Goal: Task Accomplishment & Management: Use online tool/utility

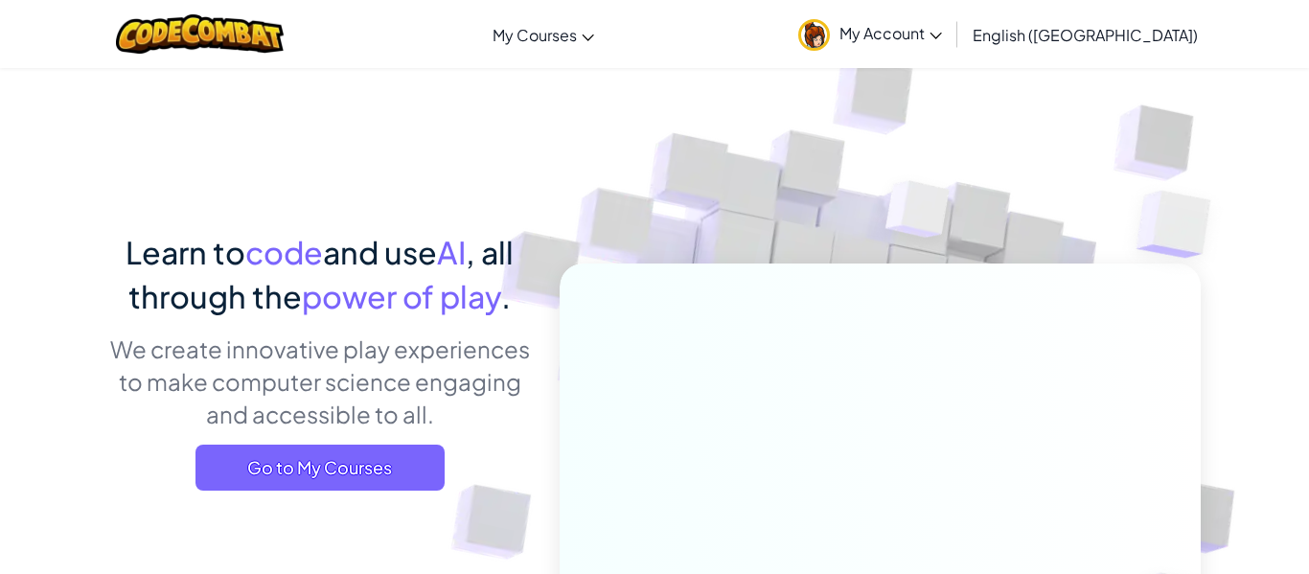
click at [364, 441] on div "Learn to code and use AI , all through the power of play . We create innovative…" at bounding box center [319, 367] width 422 height 275
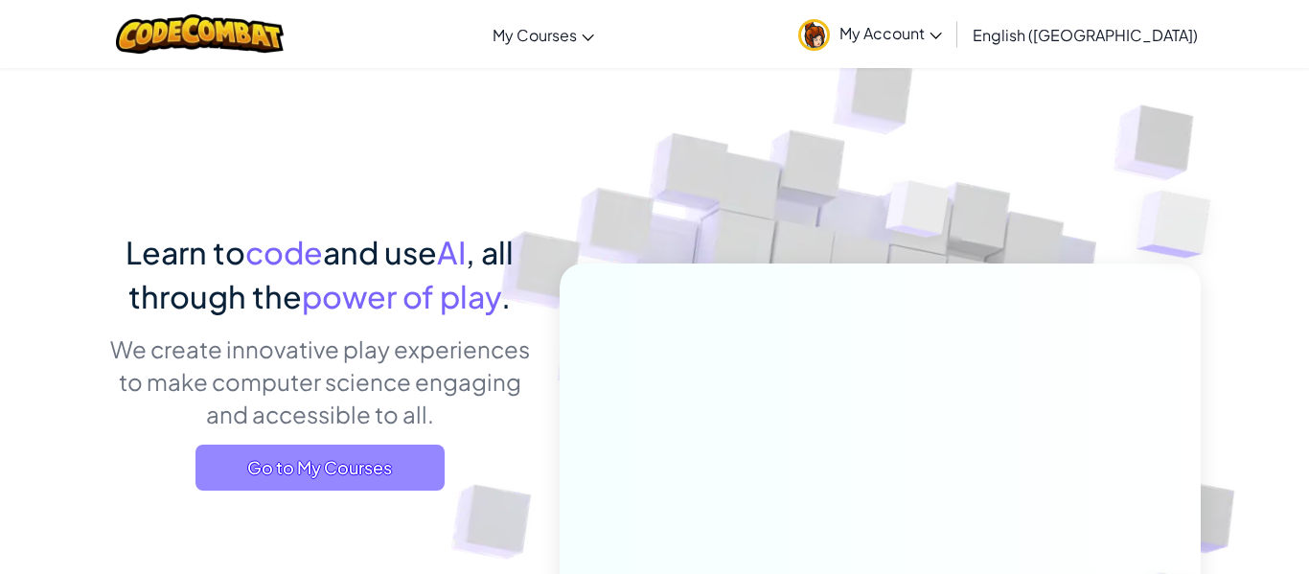
click at [403, 485] on span "Go to My Courses" at bounding box center [319, 467] width 249 height 46
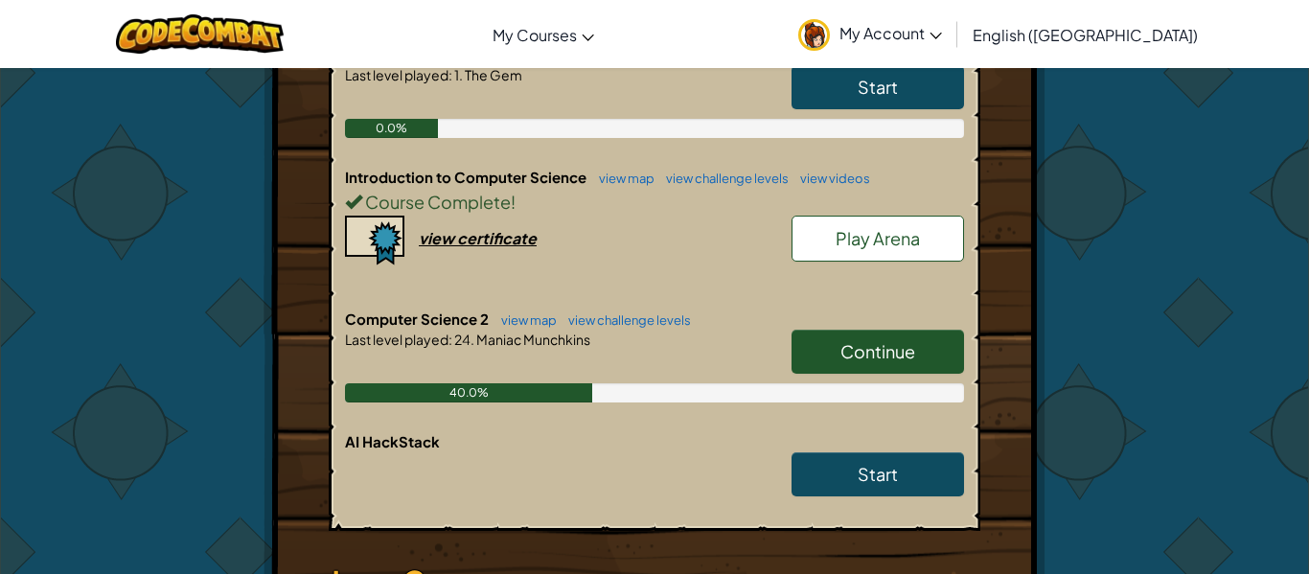
scroll to position [471, 0]
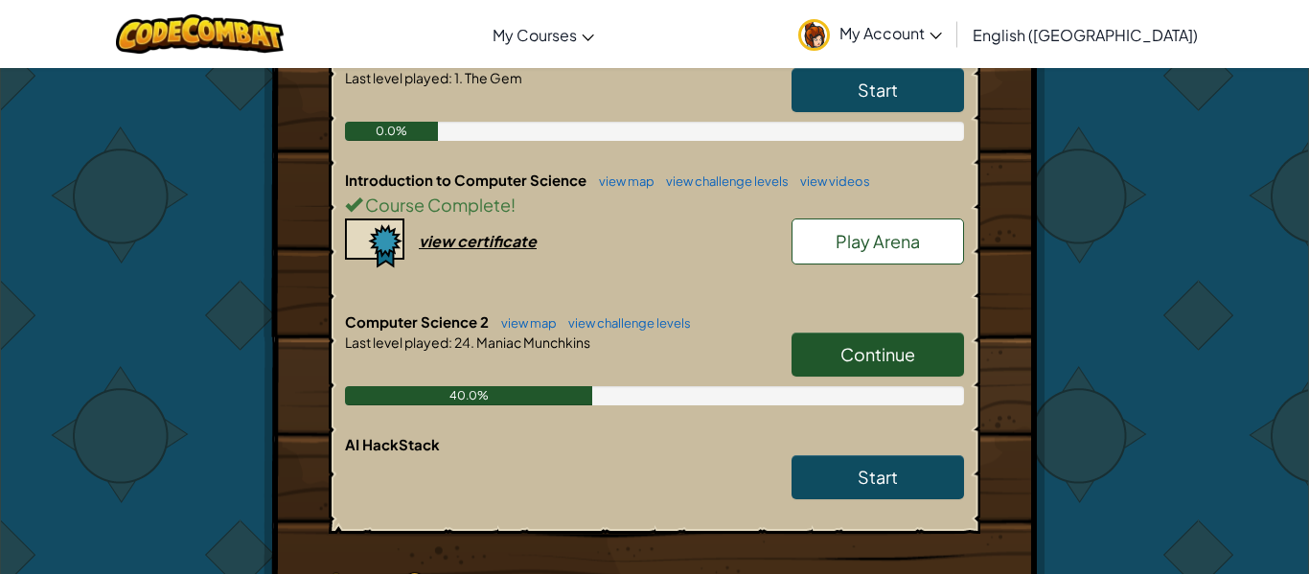
drag, startPoint x: 922, startPoint y: 346, endPoint x: 903, endPoint y: 351, distance: 18.8
click at [921, 334] on link "Continue" at bounding box center [877, 354] width 172 height 44
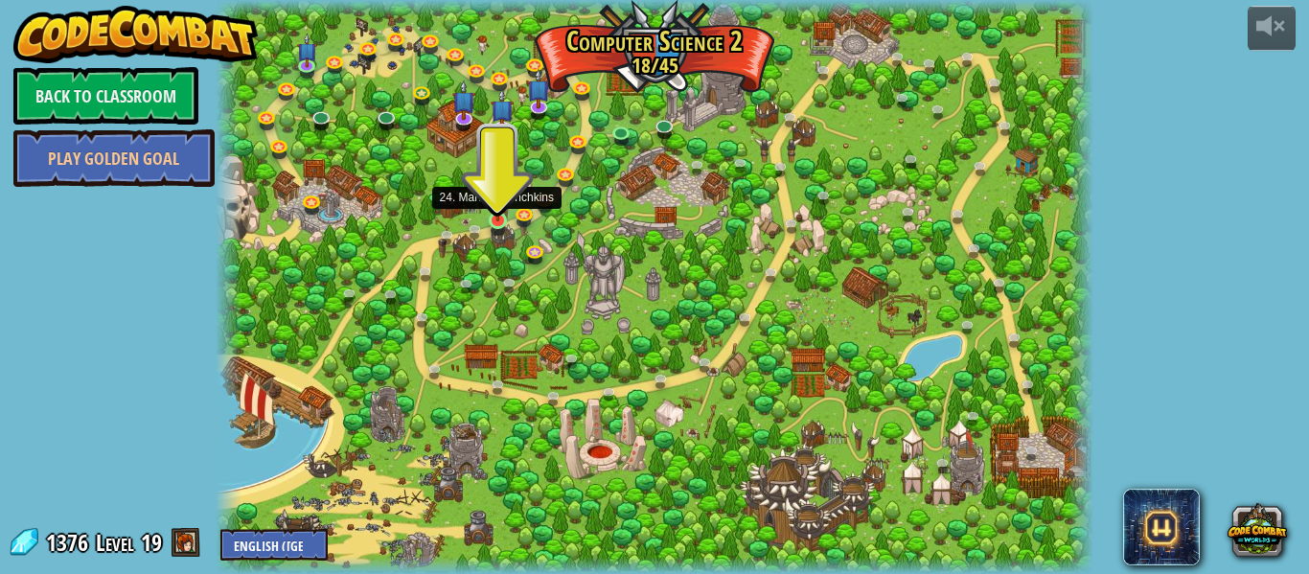
click at [506, 199] on img at bounding box center [498, 198] width 20 height 46
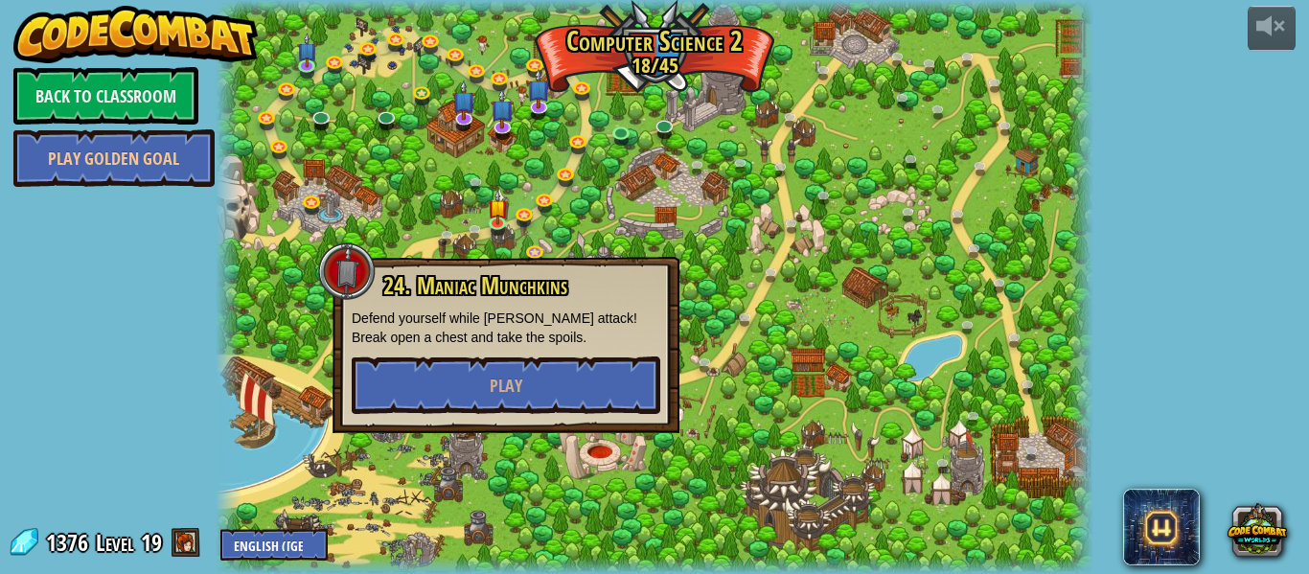
drag, startPoint x: 506, startPoint y: 199, endPoint x: 444, endPoint y: 190, distance: 62.1
click at [459, 210] on div "8. Picnic Buster Protect the picnickers from patrolling ogres. Play 9. If-strav…" at bounding box center [654, 287] width 877 height 574
click at [467, 376] on button "Play" at bounding box center [506, 384] width 308 height 57
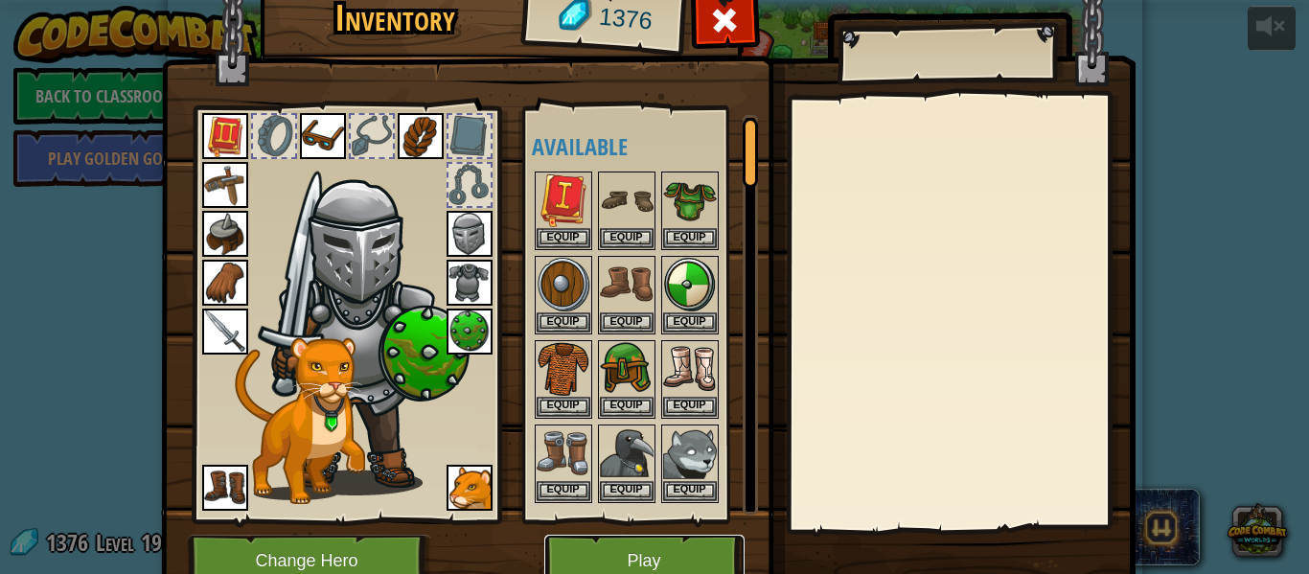
click at [644, 552] on button "Play" at bounding box center [644, 561] width 200 height 53
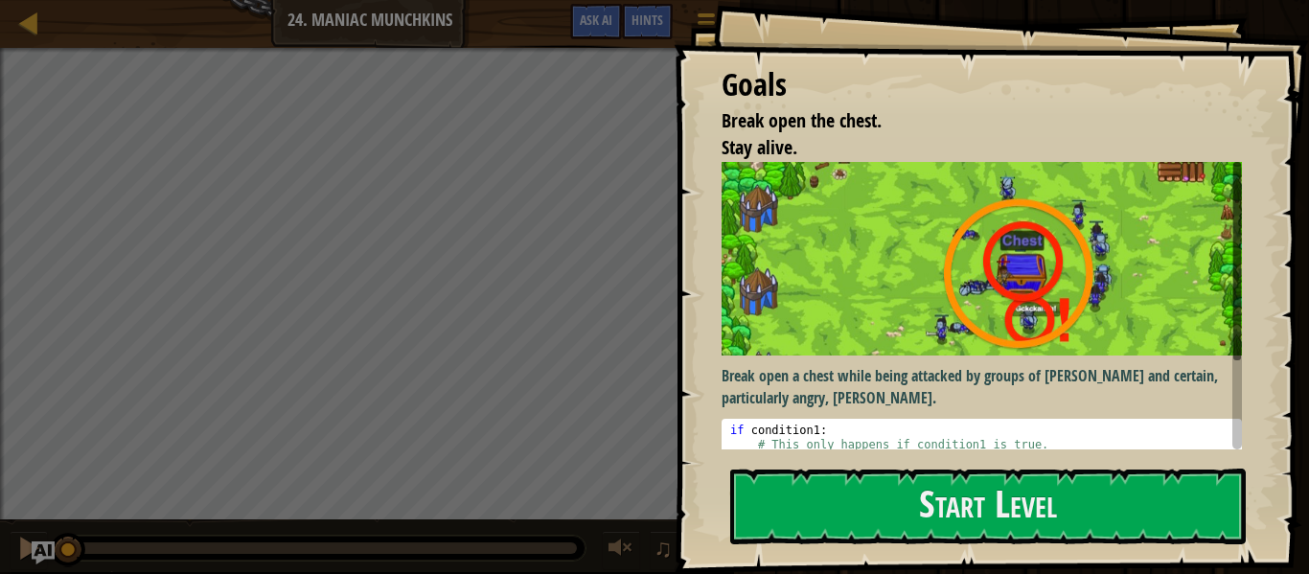
click at [902, 223] on img at bounding box center [981, 258] width 520 height 193
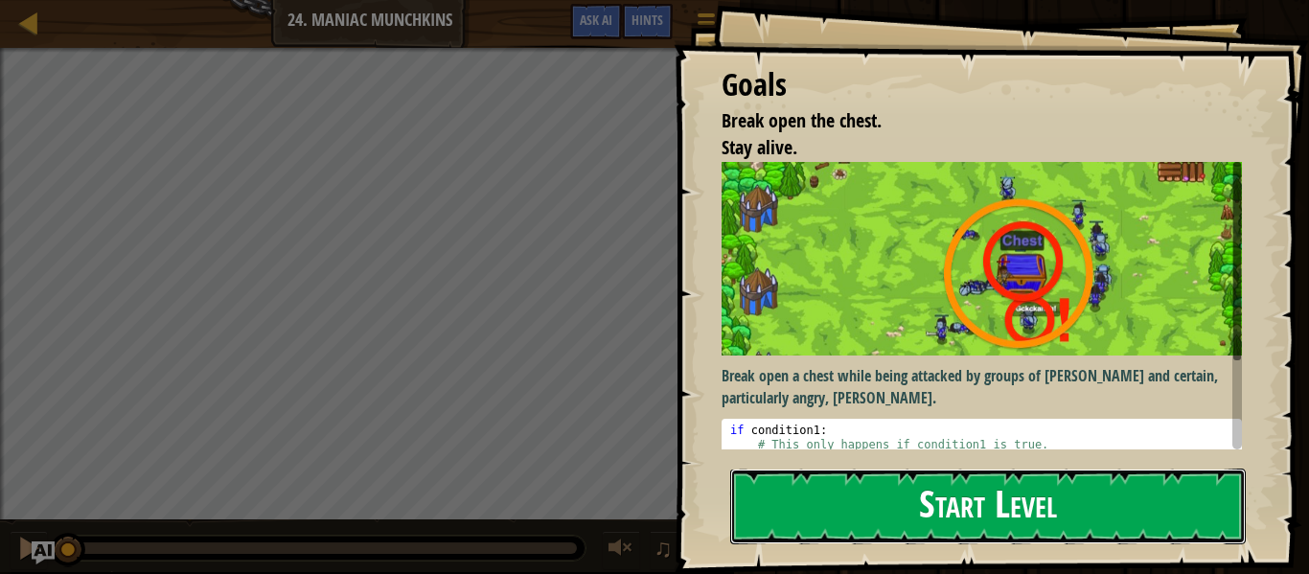
click at [880, 517] on button "Start Level" at bounding box center [987, 506] width 515 height 76
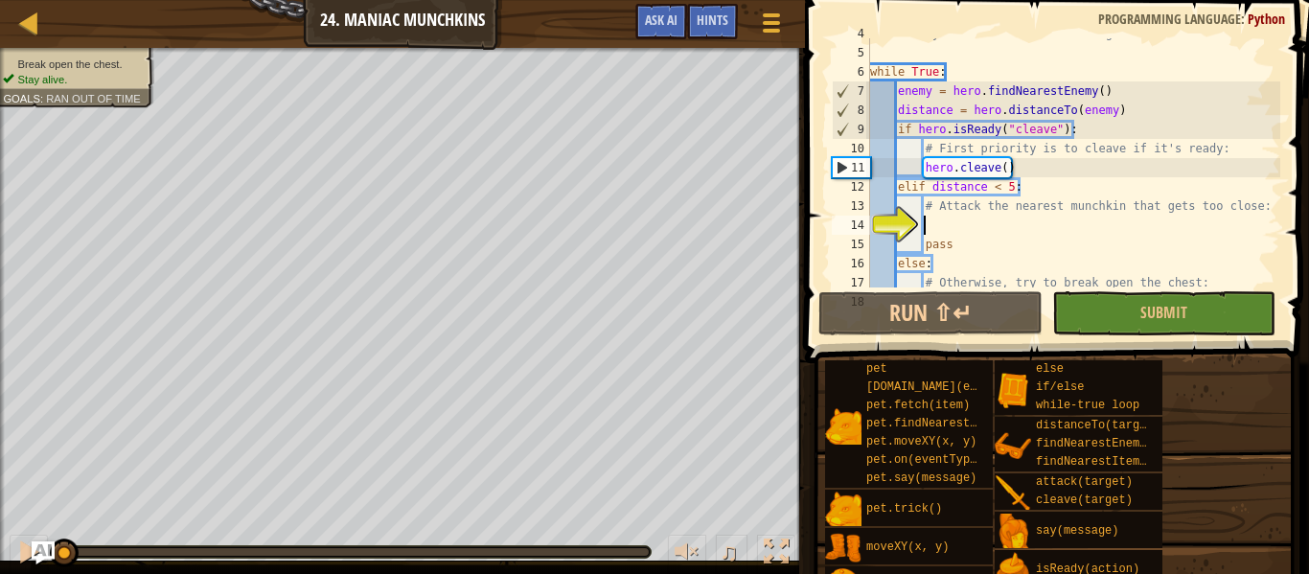
scroll to position [125, 0]
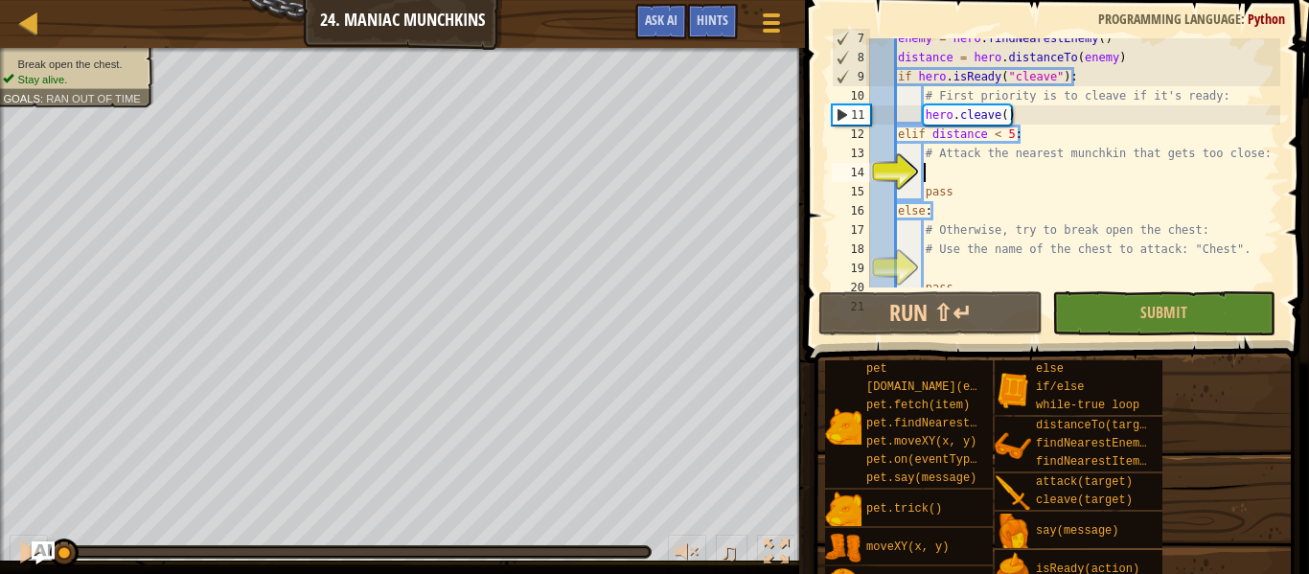
click at [15, 41] on img at bounding box center [7, 48] width 15 height 15
click at [656, 17] on span "Ask AI" at bounding box center [661, 20] width 33 height 18
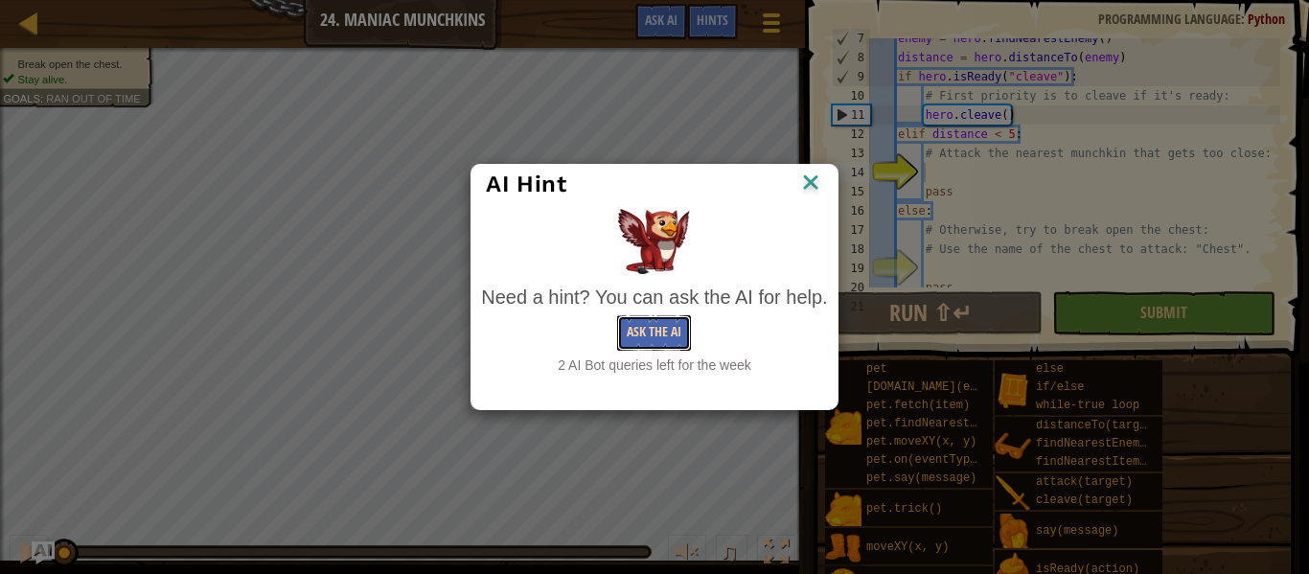
click at [659, 317] on button "Ask the AI" at bounding box center [654, 332] width 74 height 35
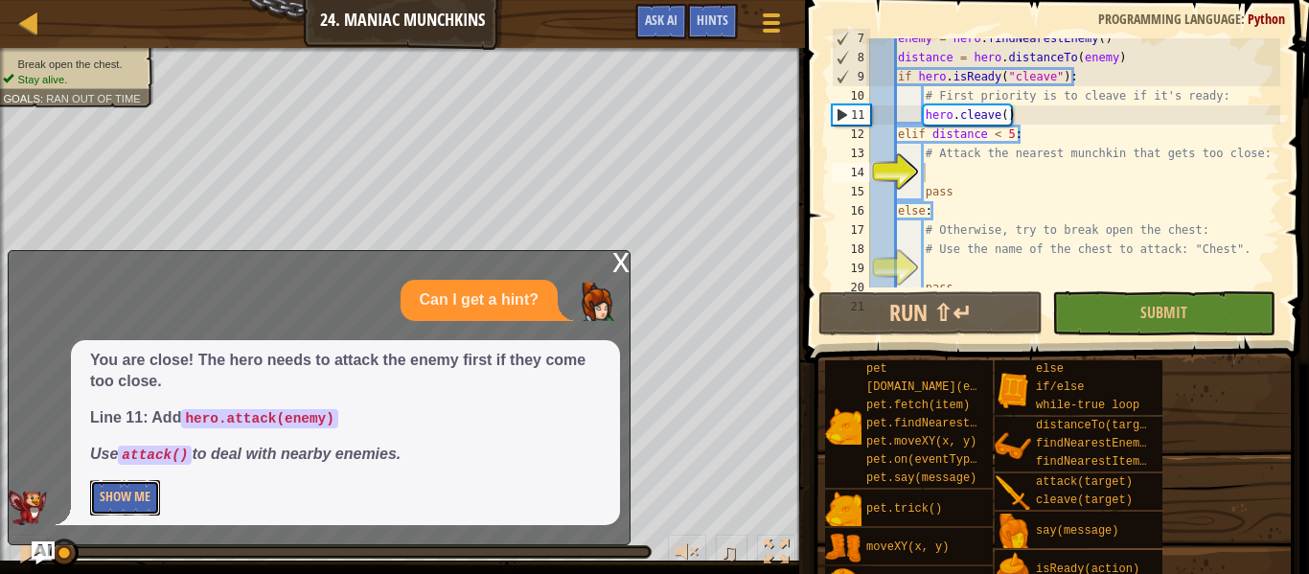
click at [145, 506] on button "Show Me" at bounding box center [125, 497] width 70 height 35
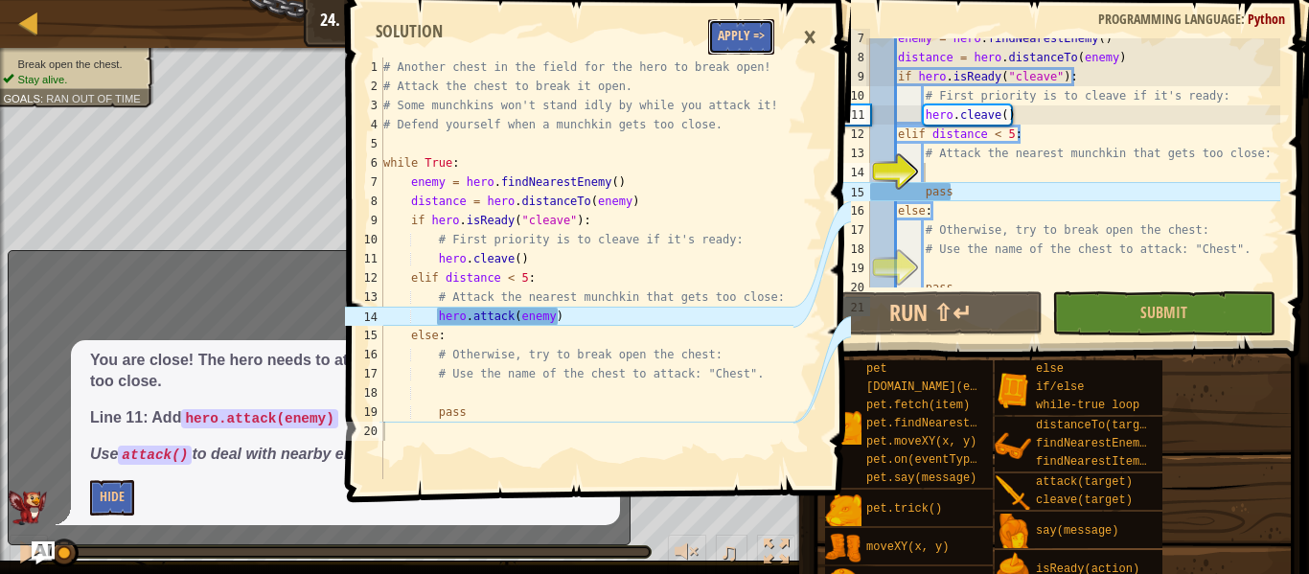
click at [708, 25] on button "Apply =>" at bounding box center [741, 36] width 66 height 35
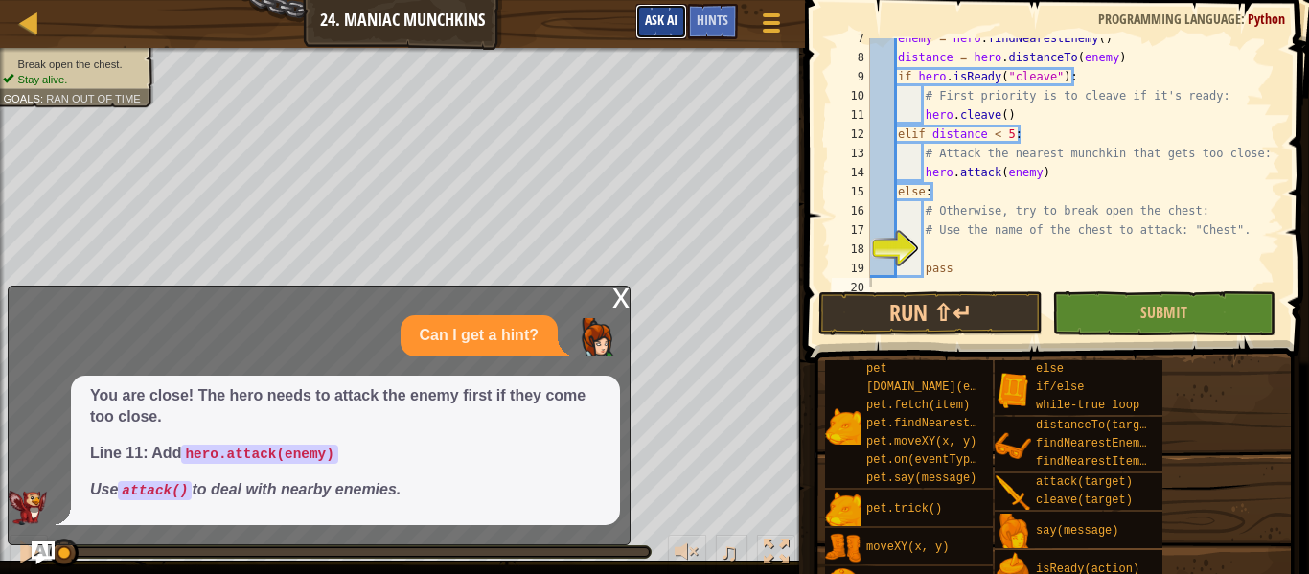
click at [651, 26] on span "Ask AI" at bounding box center [661, 20] width 33 height 18
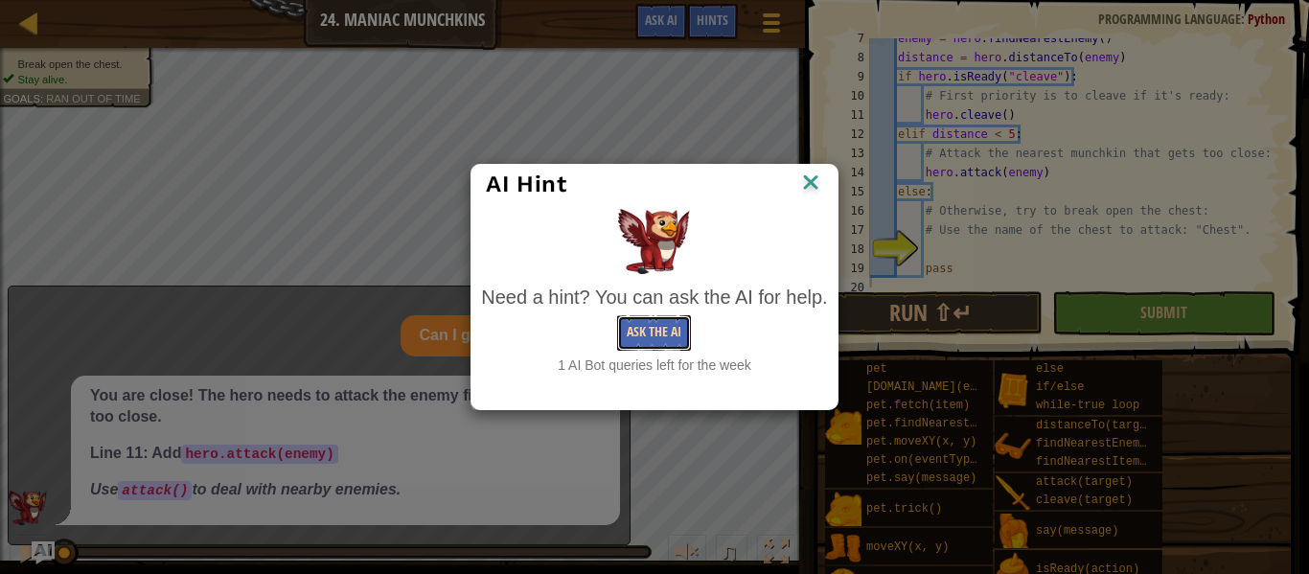
click at [668, 330] on button "Ask the AI" at bounding box center [654, 332] width 74 height 35
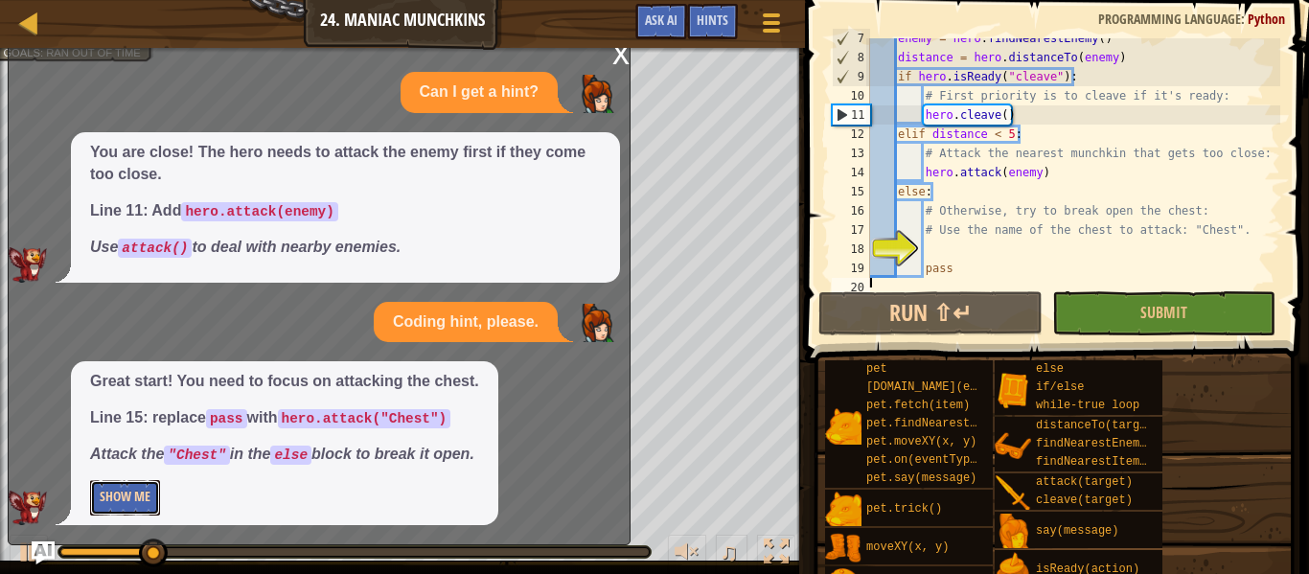
click at [127, 511] on button "Show Me" at bounding box center [125, 497] width 70 height 35
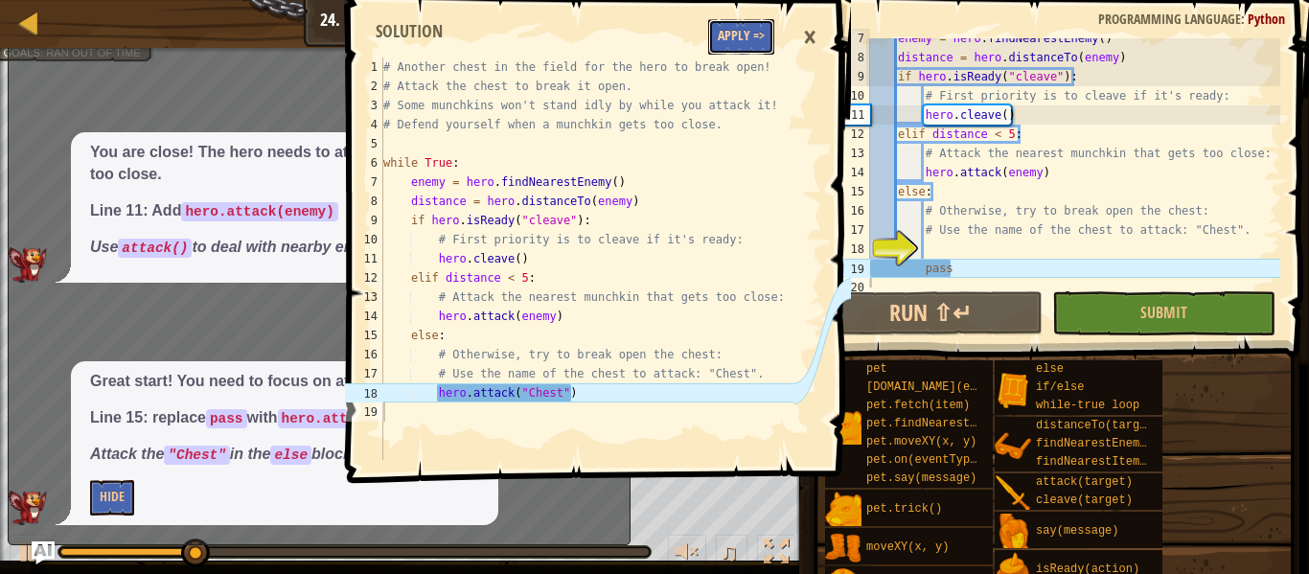
click at [733, 39] on button "Apply =>" at bounding box center [741, 36] width 66 height 35
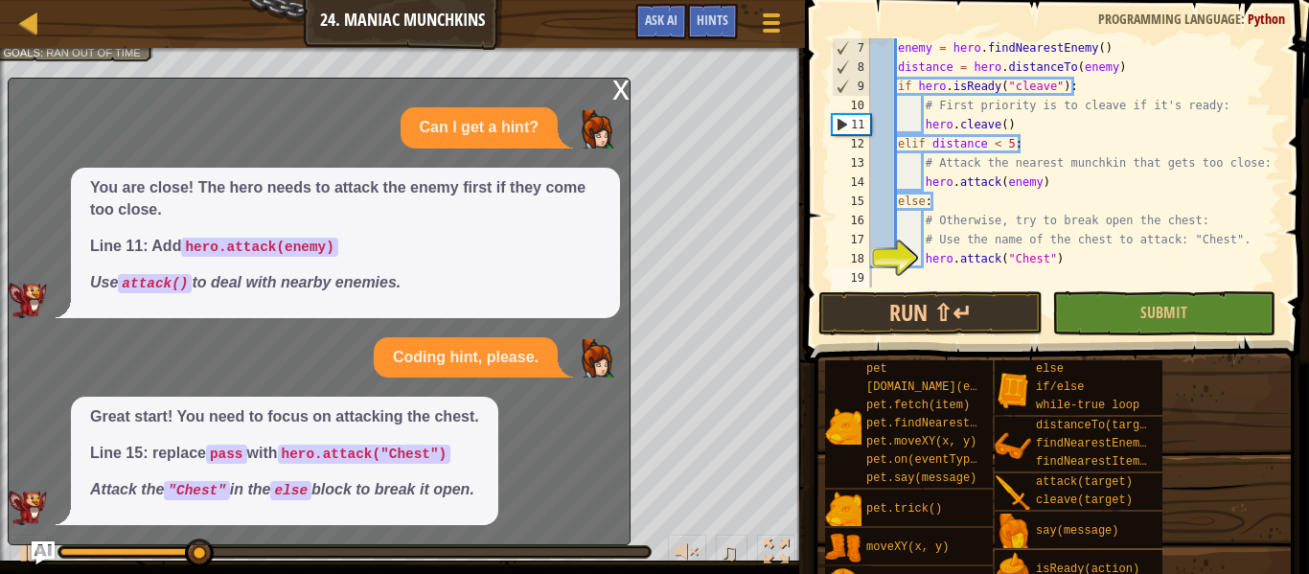
scroll to position [115, 0]
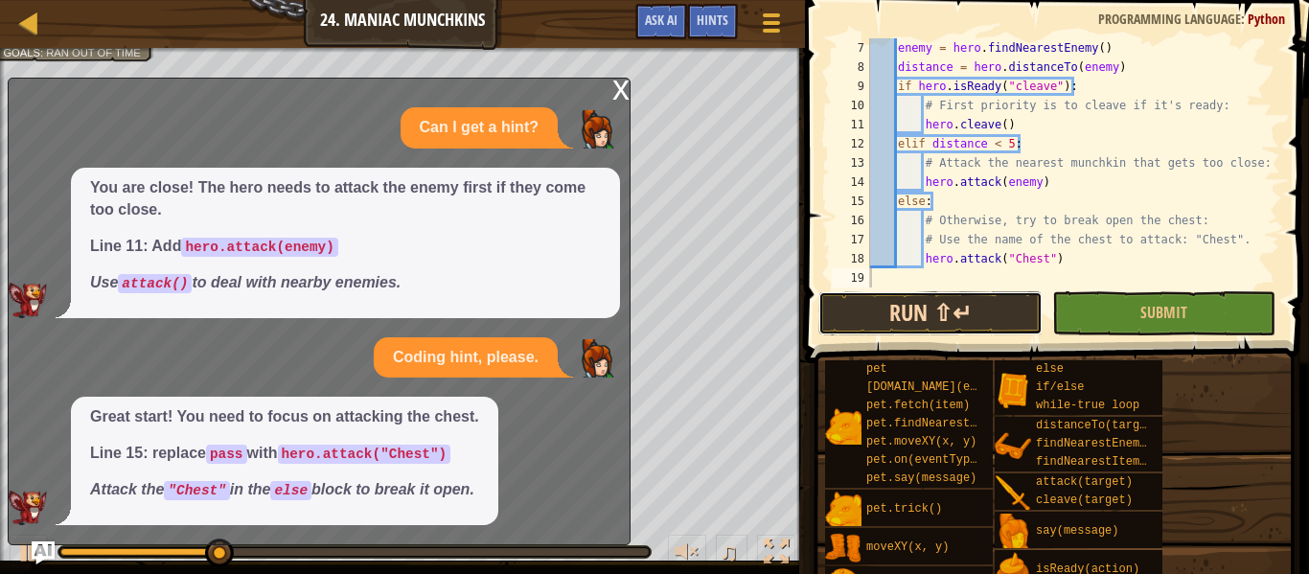
click at [866, 307] on button "Run ⇧↵" at bounding box center [929, 313] width 223 height 44
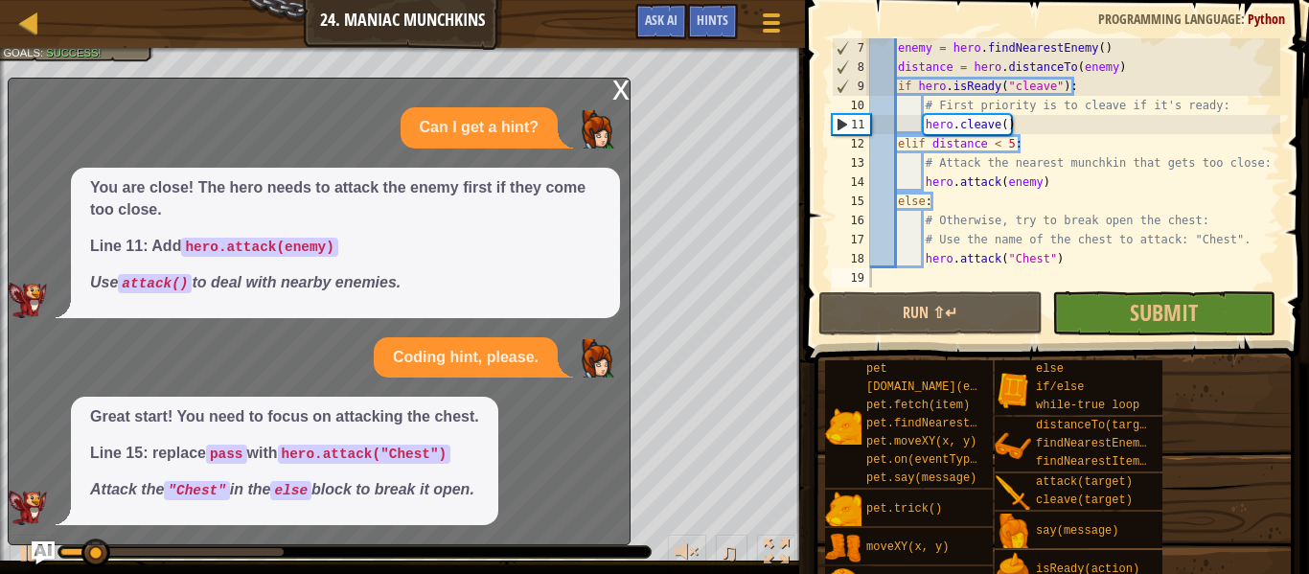
click at [626, 85] on div "x" at bounding box center [620, 88] width 17 height 19
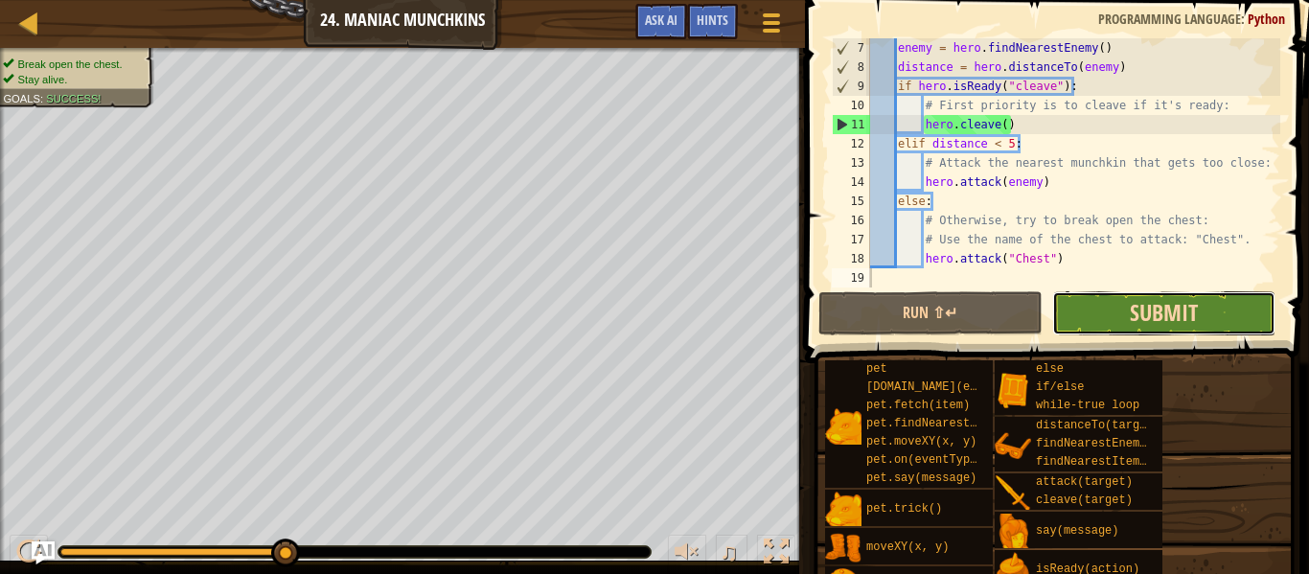
click at [1159, 304] on span "Submit" at bounding box center [1163, 312] width 68 height 31
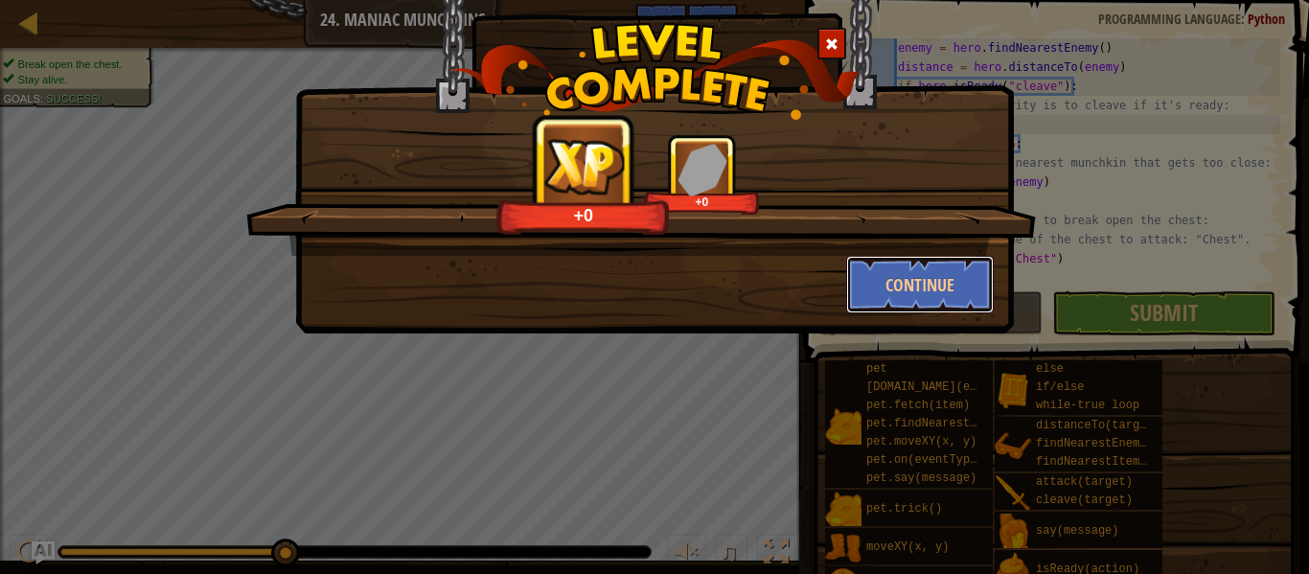
drag, startPoint x: 925, startPoint y: 306, endPoint x: 211, endPoint y: 542, distance: 752.8
click at [925, 304] on button "Continue" at bounding box center [920, 284] width 148 height 57
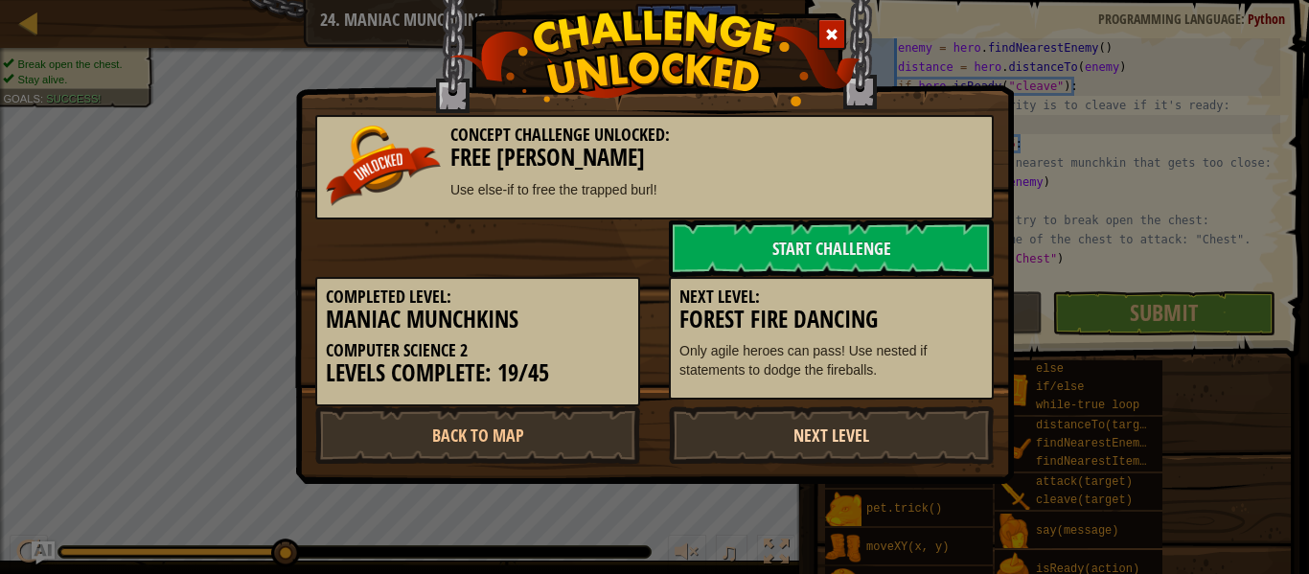
click at [758, 421] on link "Next Level" at bounding box center [831, 434] width 325 height 57
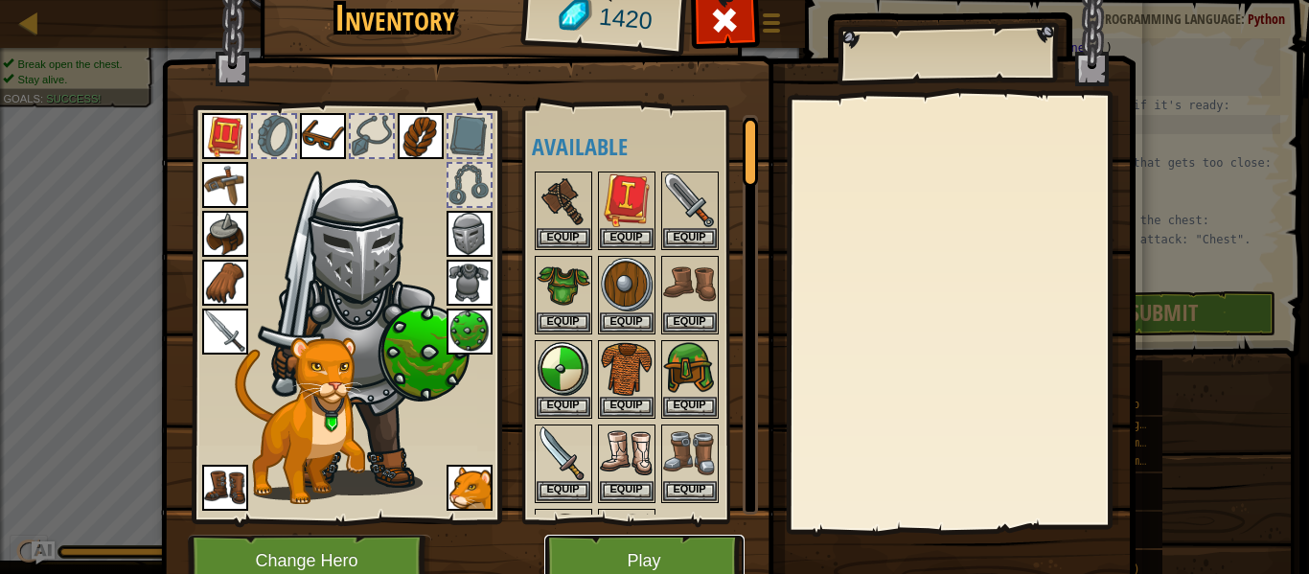
click at [641, 561] on button "Play" at bounding box center [644, 561] width 200 height 53
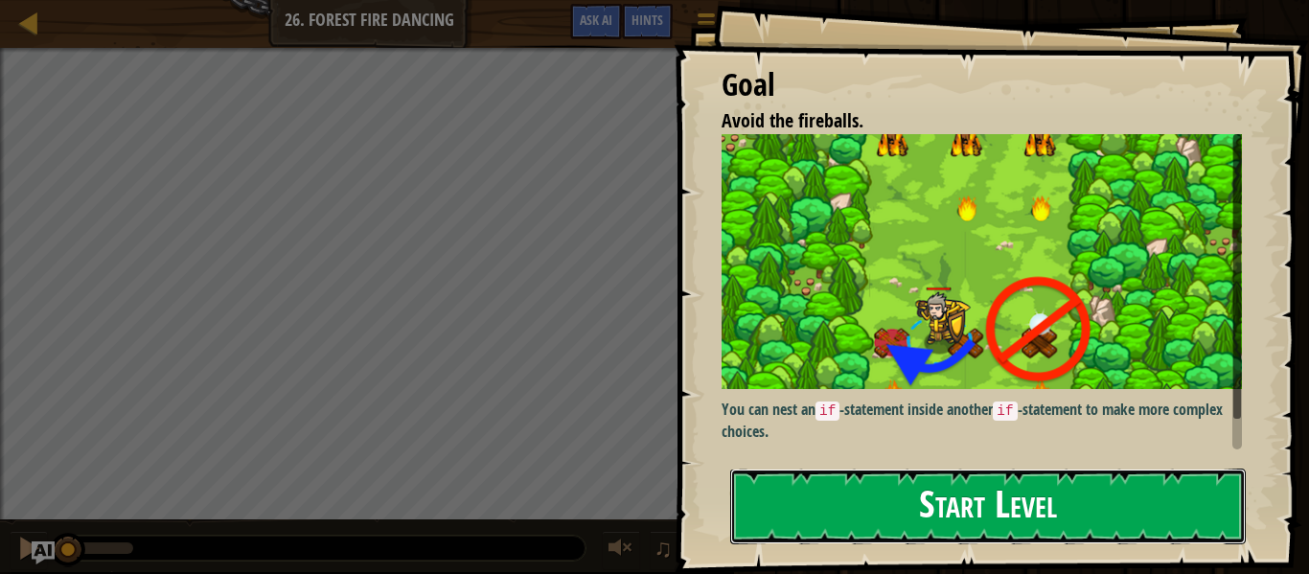
click at [1066, 497] on button "Start Level" at bounding box center [987, 506] width 515 height 76
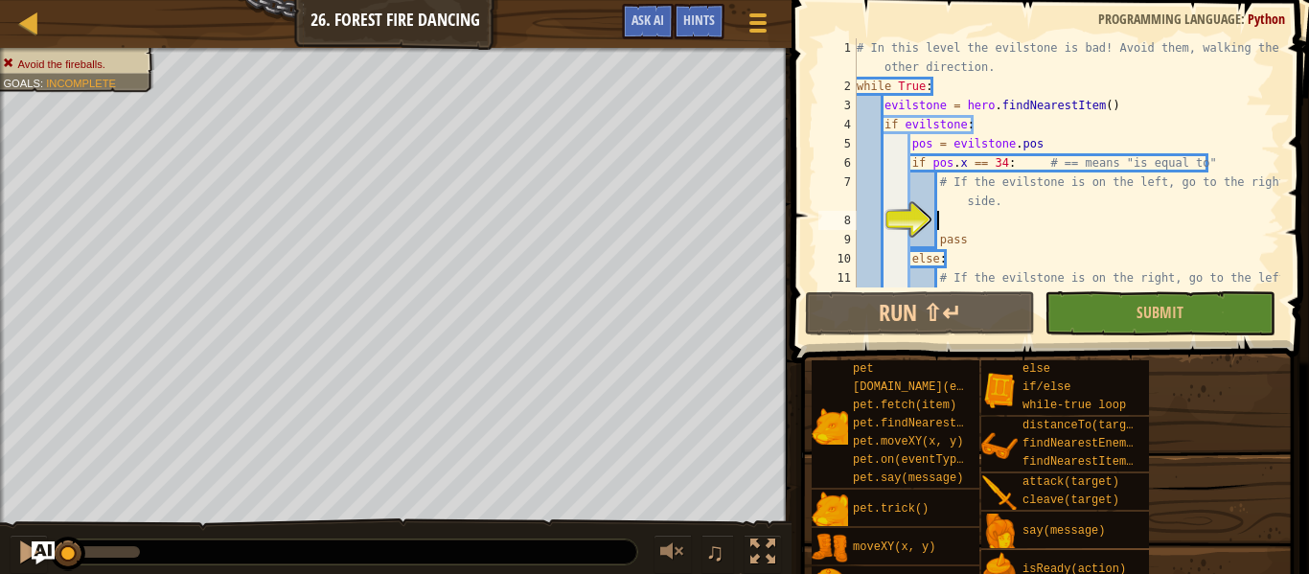
scroll to position [48, 0]
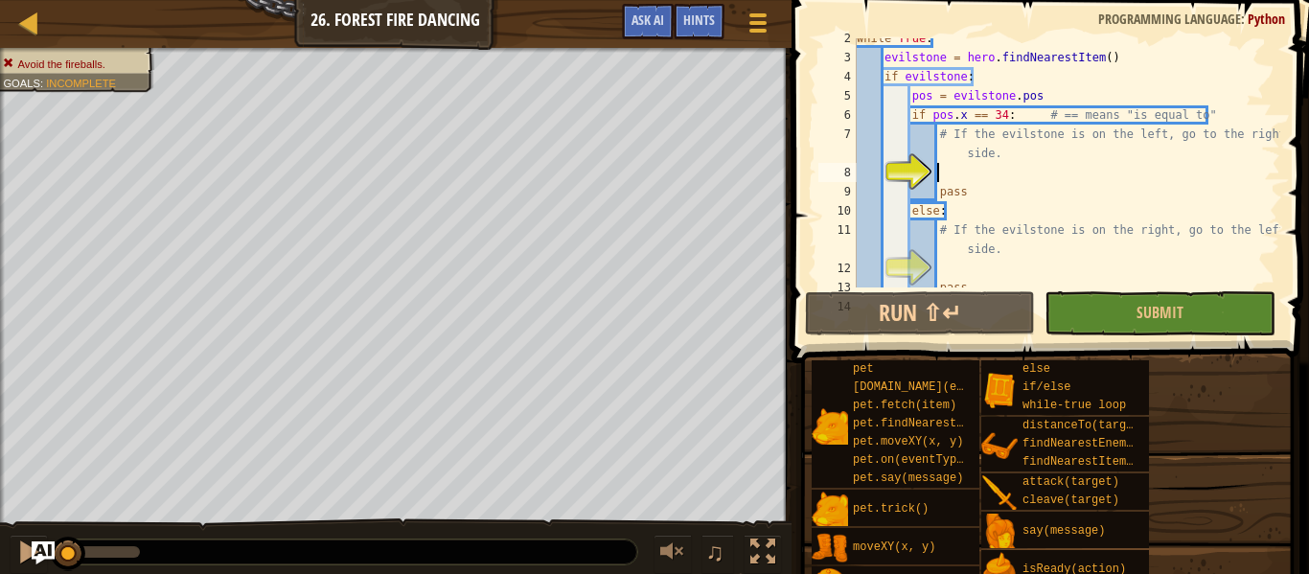
click at [985, 178] on div "while True : evilstone = hero . findNearestItem ( ) if evilstone : pos = evilst…" at bounding box center [1066, 172] width 427 height 287
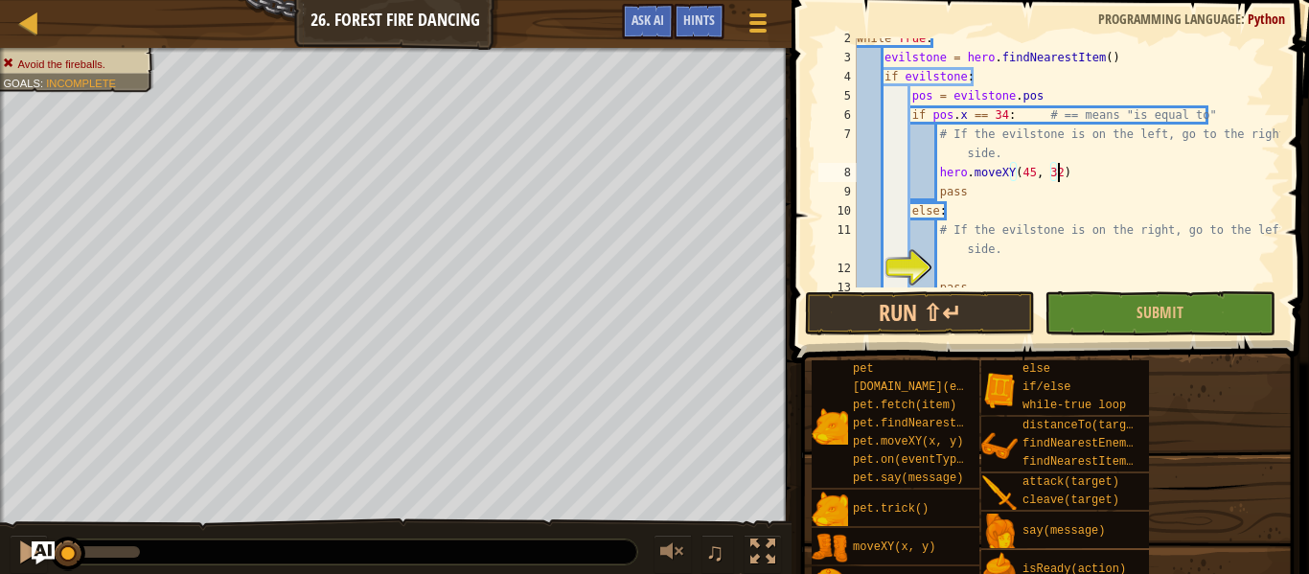
scroll to position [9, 29]
type textarea "# If the evilstone is on the right, go to the left side."
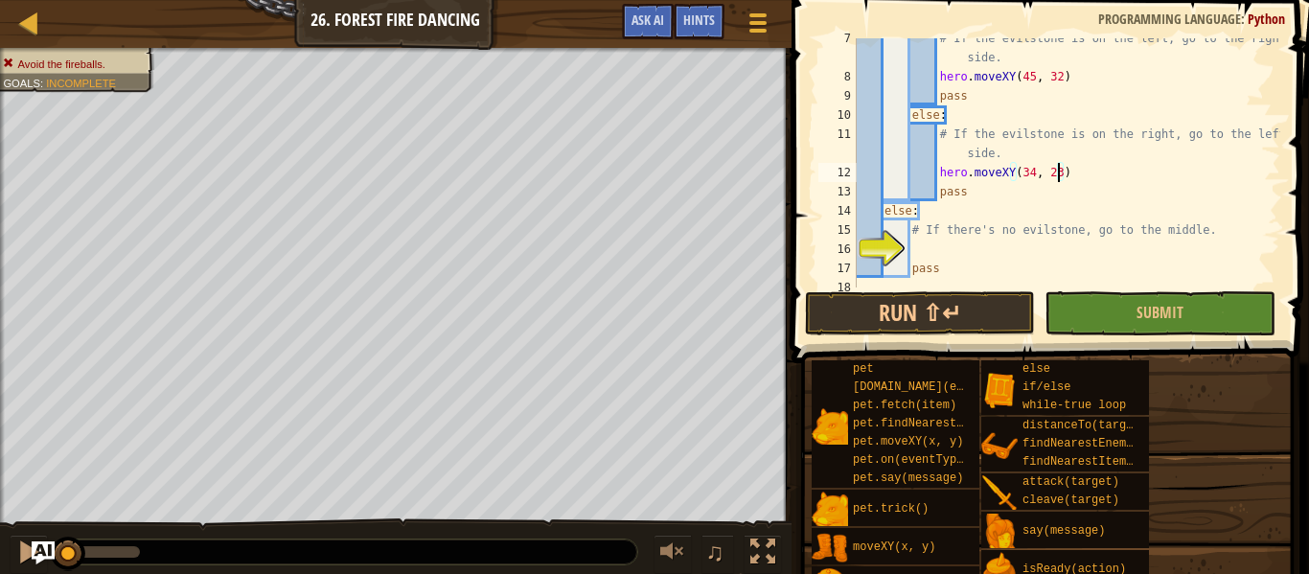
scroll to position [153, 0]
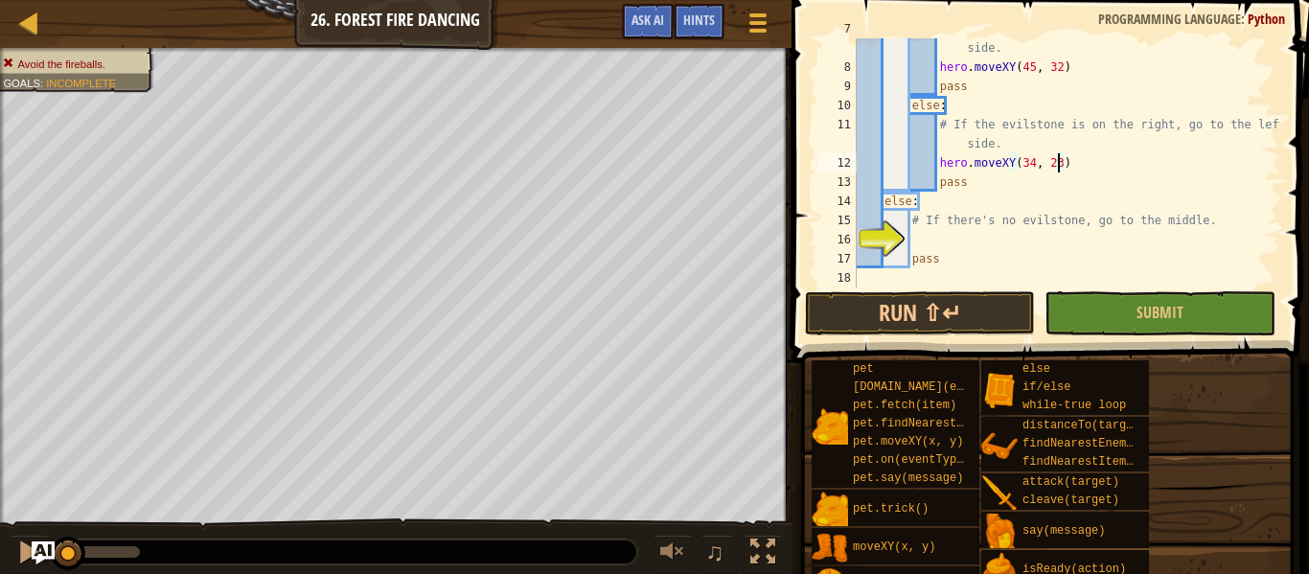
click at [1021, 224] on div "# If the evilstone is on the left, go to the right side. hero . moveXY ( 45 , 3…" at bounding box center [1066, 172] width 427 height 307
click at [933, 215] on div "# If the evilstone is on the left, go to the right side. hero . moveXY ( 45 , 3…" at bounding box center [1066, 172] width 427 height 307
click at [906, 217] on div "# If the evilstone is on the left, go to the right side. hero . moveXY ( 45 , 3…" at bounding box center [1066, 172] width 427 height 307
click at [989, 255] on div "# If the evilstone is on the left, go to the right side. hero . moveXY ( 45 , 3…" at bounding box center [1066, 172] width 427 height 307
type textarea "pass"
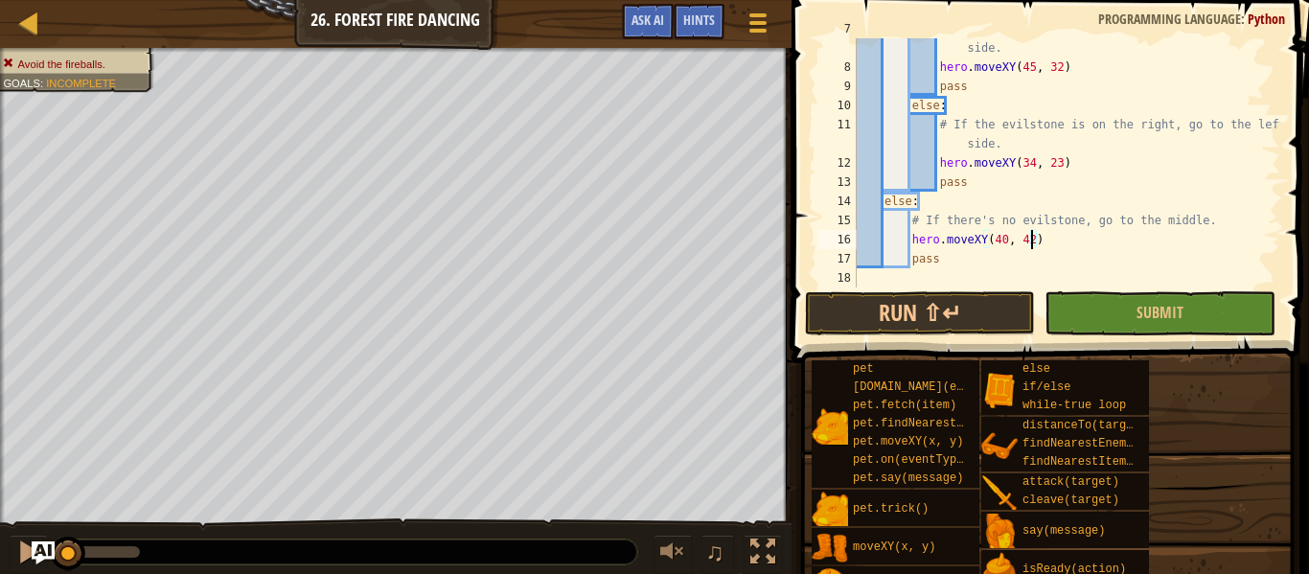
scroll to position [9, 25]
click at [969, 307] on button "Run ⇧↵" at bounding box center [920, 313] width 230 height 44
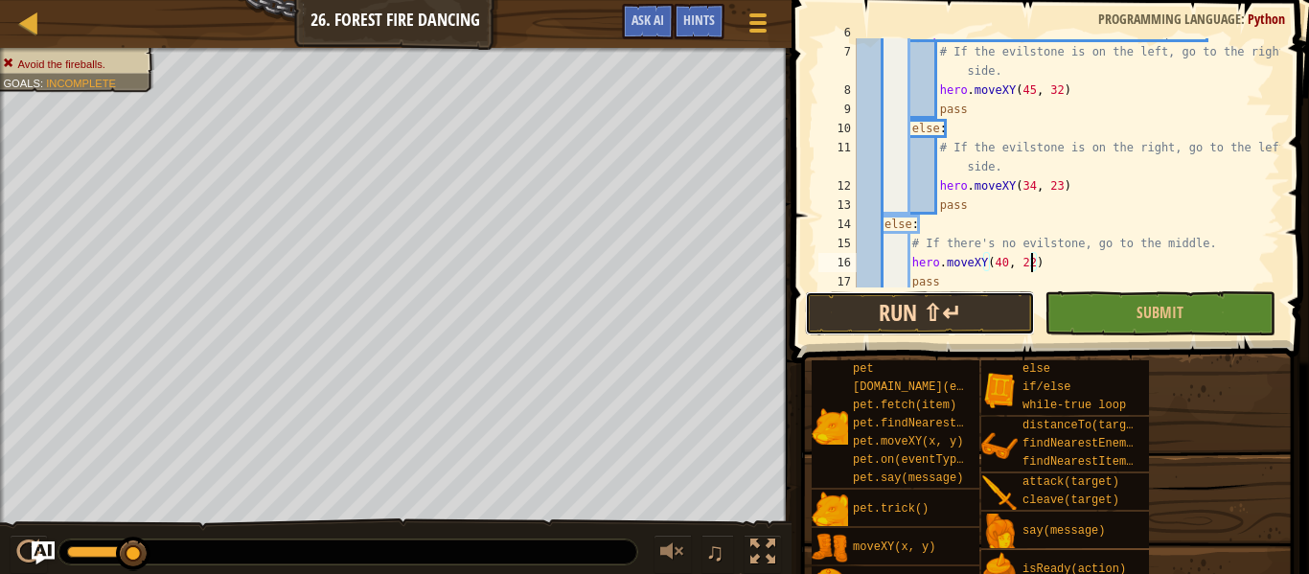
click at [806, 324] on button "Run ⇧↵" at bounding box center [920, 313] width 230 height 44
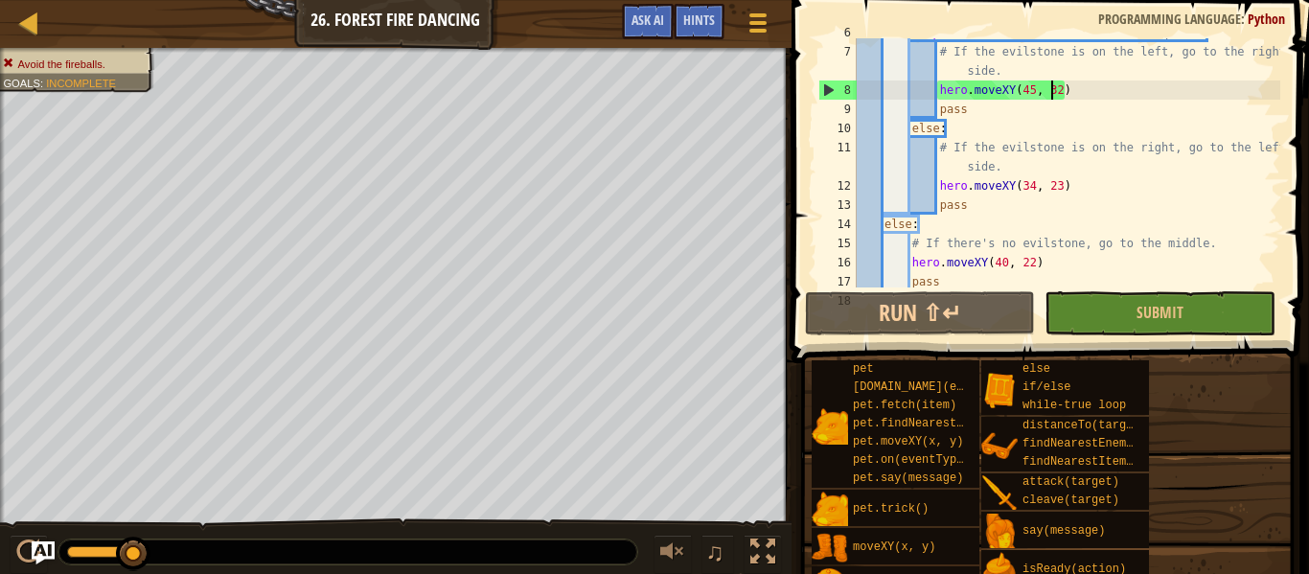
scroll to position [9, 28]
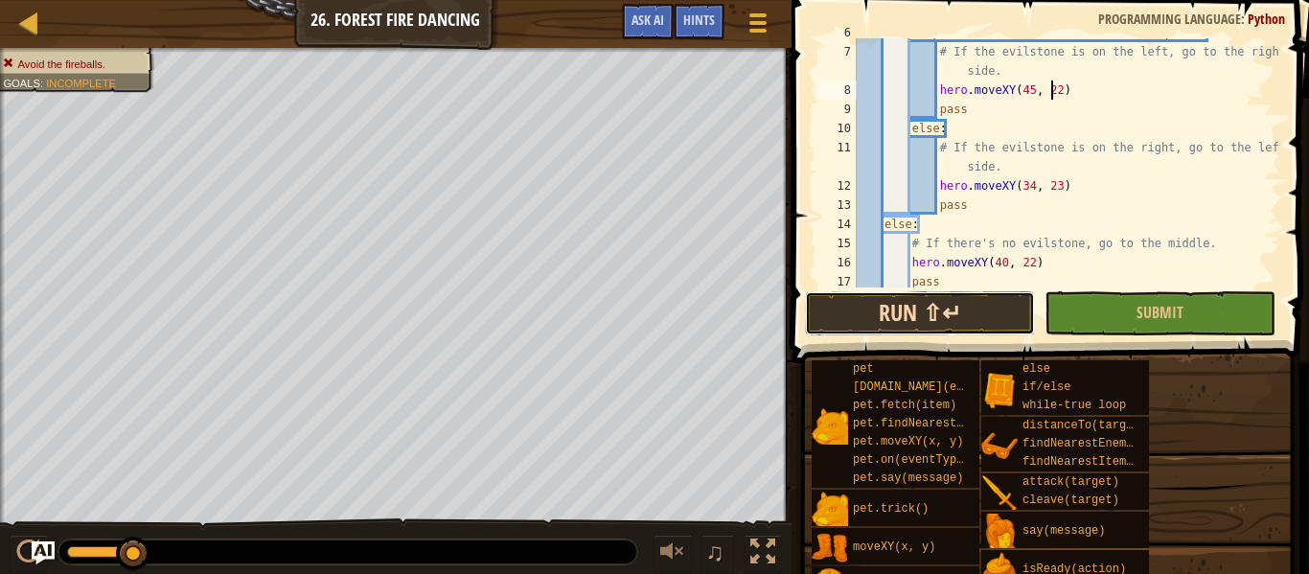
click at [851, 299] on button "Run ⇧↵" at bounding box center [920, 313] width 230 height 44
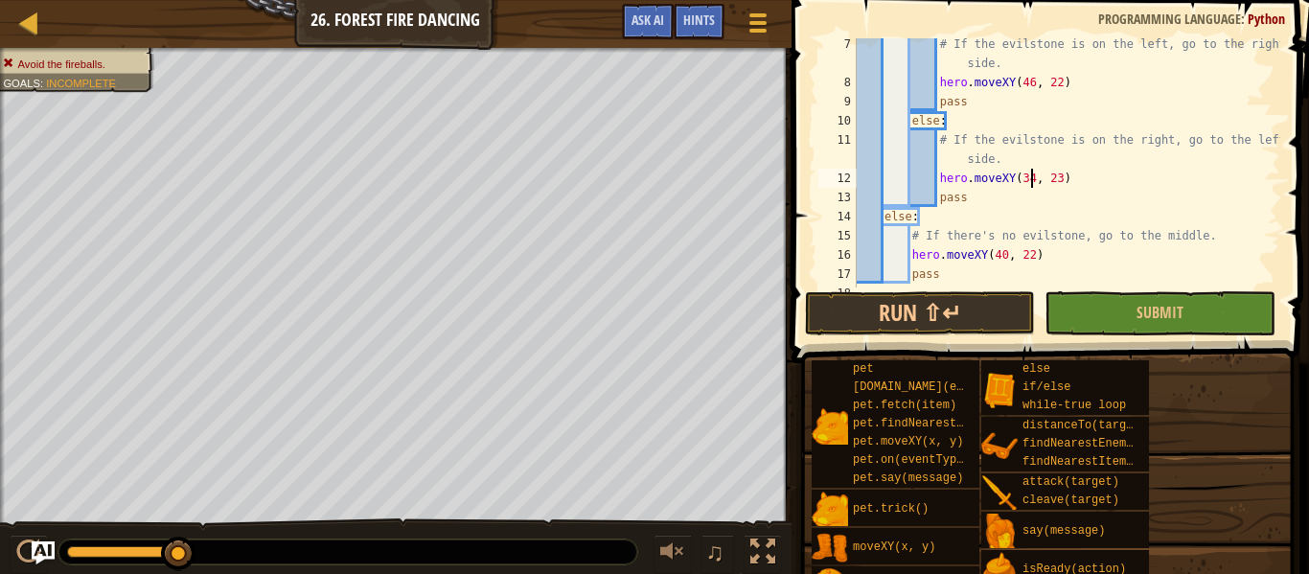
scroll to position [143, 0]
type textarea "hero.moveXY(34, 23)"
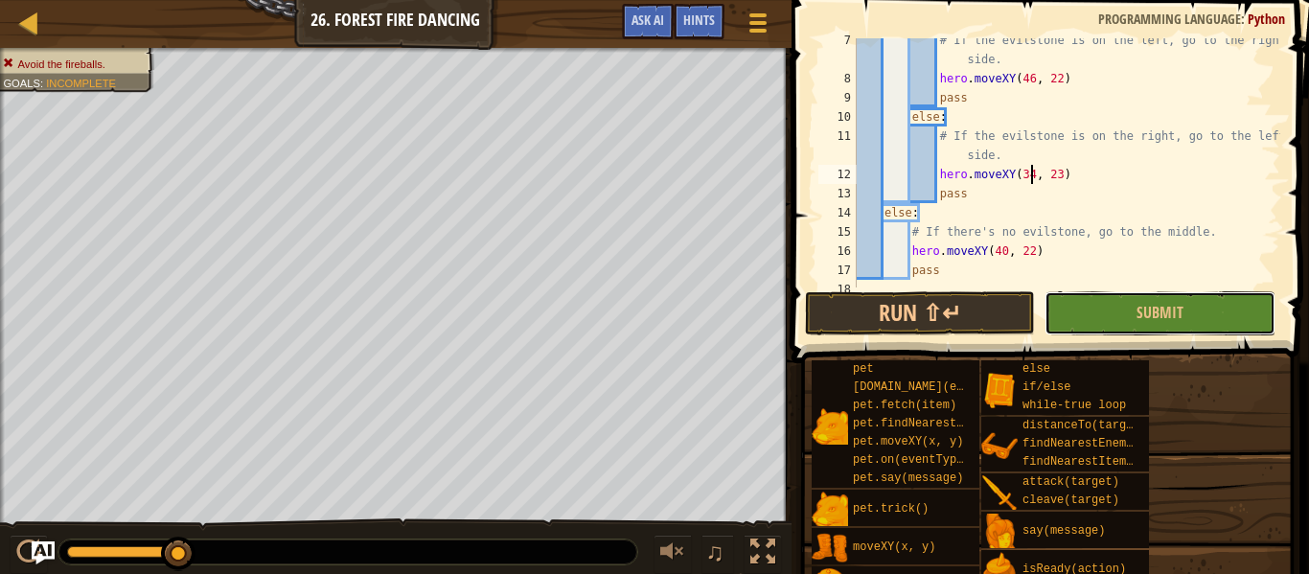
drag, startPoint x: 1172, startPoint y: 319, endPoint x: 1242, endPoint y: 301, distance: 72.3
click at [1172, 319] on span "Submit" at bounding box center [1159, 312] width 47 height 21
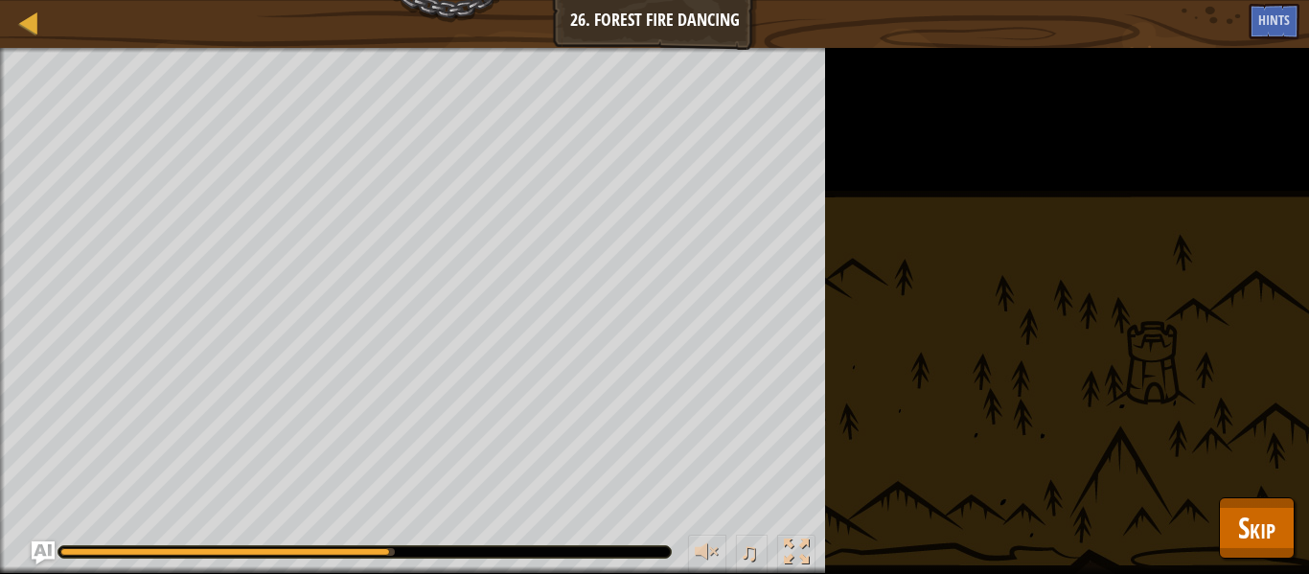
drag, startPoint x: 357, startPoint y: 552, endPoint x: 470, endPoint y: 540, distance: 113.6
click at [469, 539] on div "♫" at bounding box center [412, 546] width 825 height 57
click at [448, 549] on div at bounding box center [364, 551] width 612 height 11
drag, startPoint x: 427, startPoint y: 556, endPoint x: 495, endPoint y: 556, distance: 68.0
click at [495, 556] on div at bounding box center [364, 551] width 612 height 11
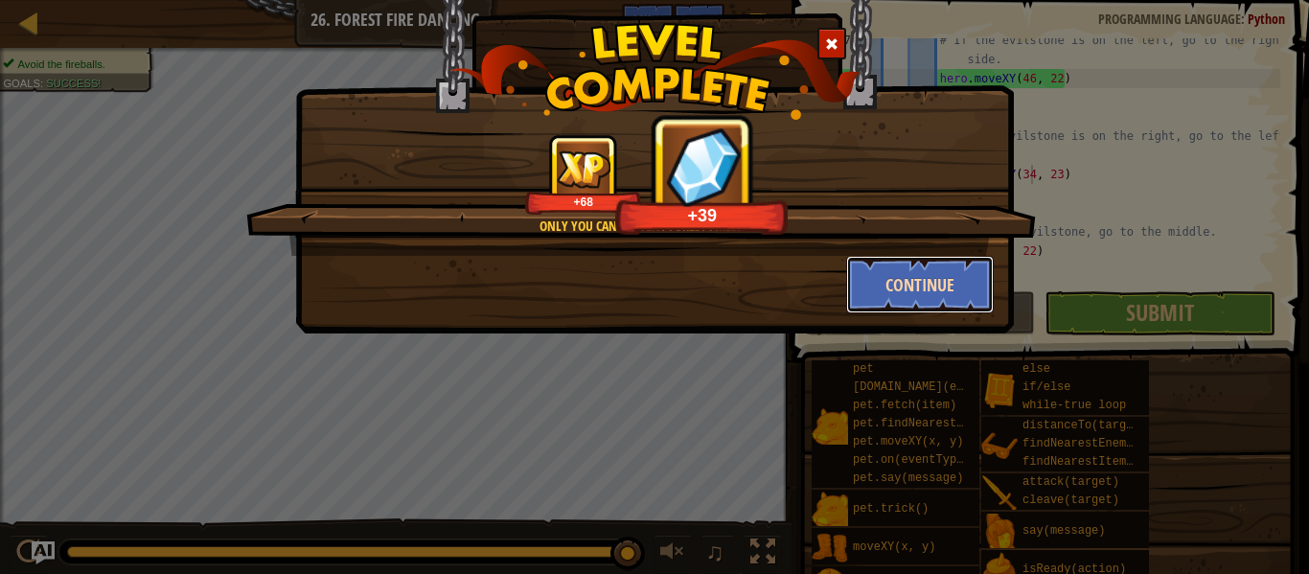
click at [905, 279] on button "Continue" at bounding box center [920, 284] width 148 height 57
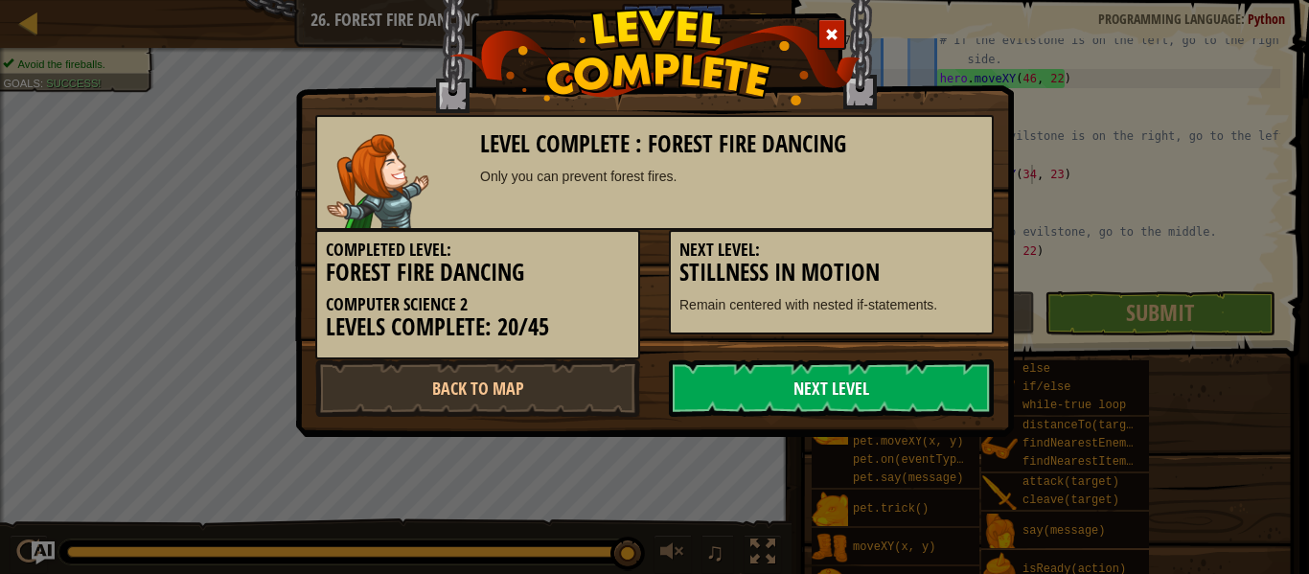
click at [874, 365] on link "Next Level" at bounding box center [831, 387] width 325 height 57
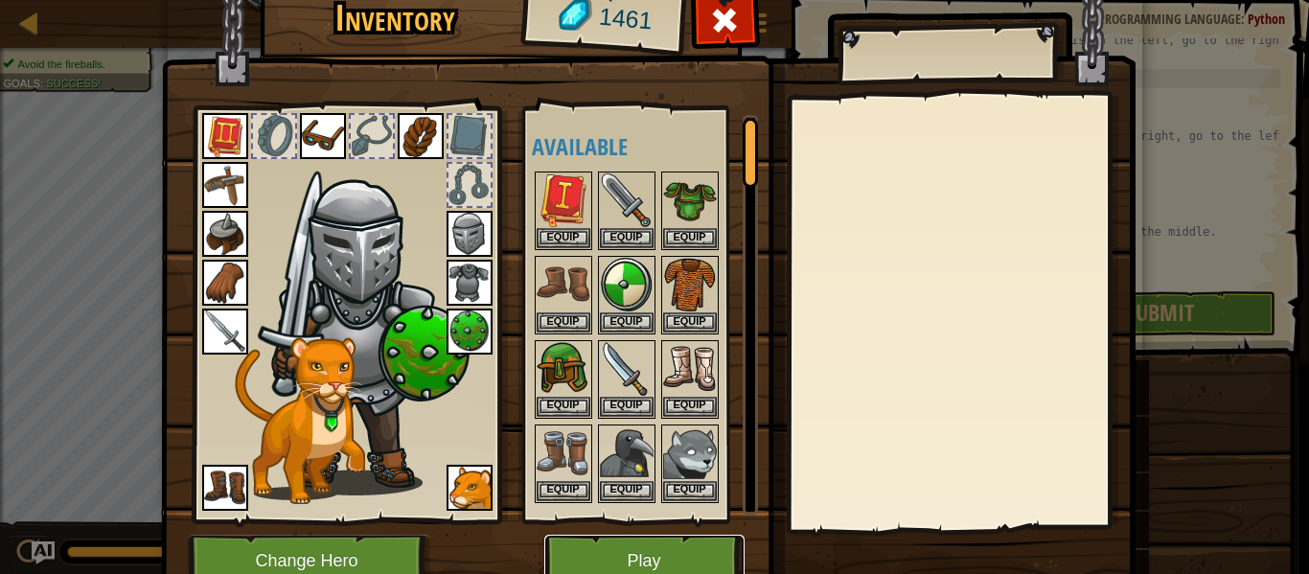
click at [637, 545] on button "Play" at bounding box center [644, 561] width 200 height 53
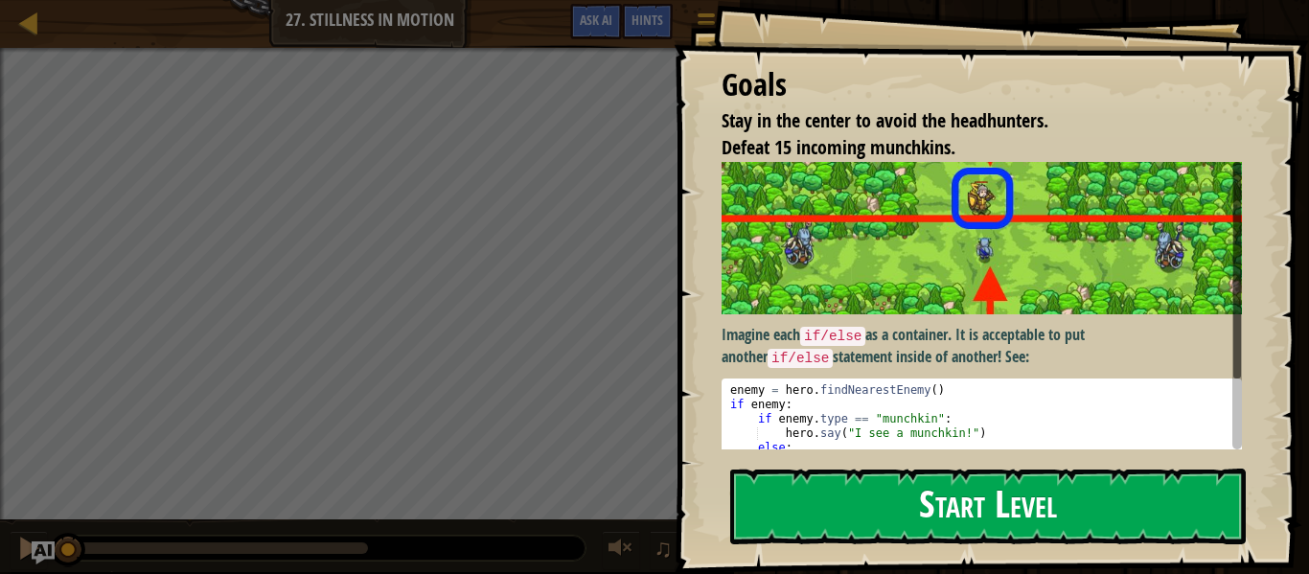
drag, startPoint x: 861, startPoint y: 545, endPoint x: 862, endPoint y: 514, distance: 30.7
click at [862, 518] on div "Goals Stay in the center to avoid the headhunters. Defeat 15 incoming munchkins…" at bounding box center [990, 287] width 635 height 574
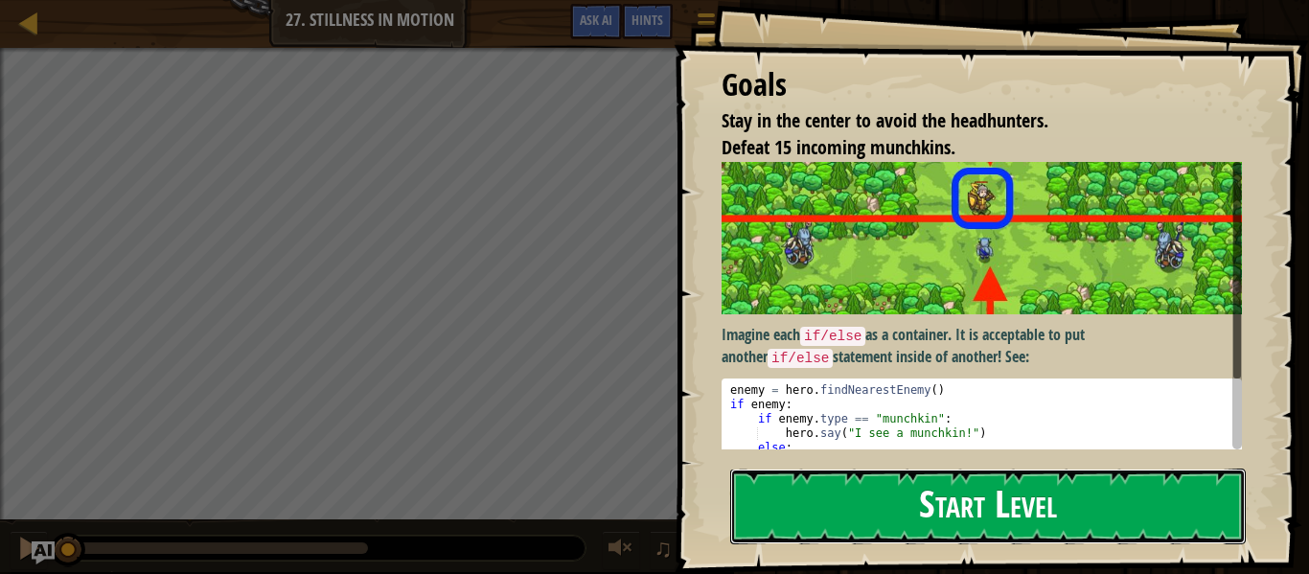
click at [862, 514] on button "Start Level" at bounding box center [987, 506] width 515 height 76
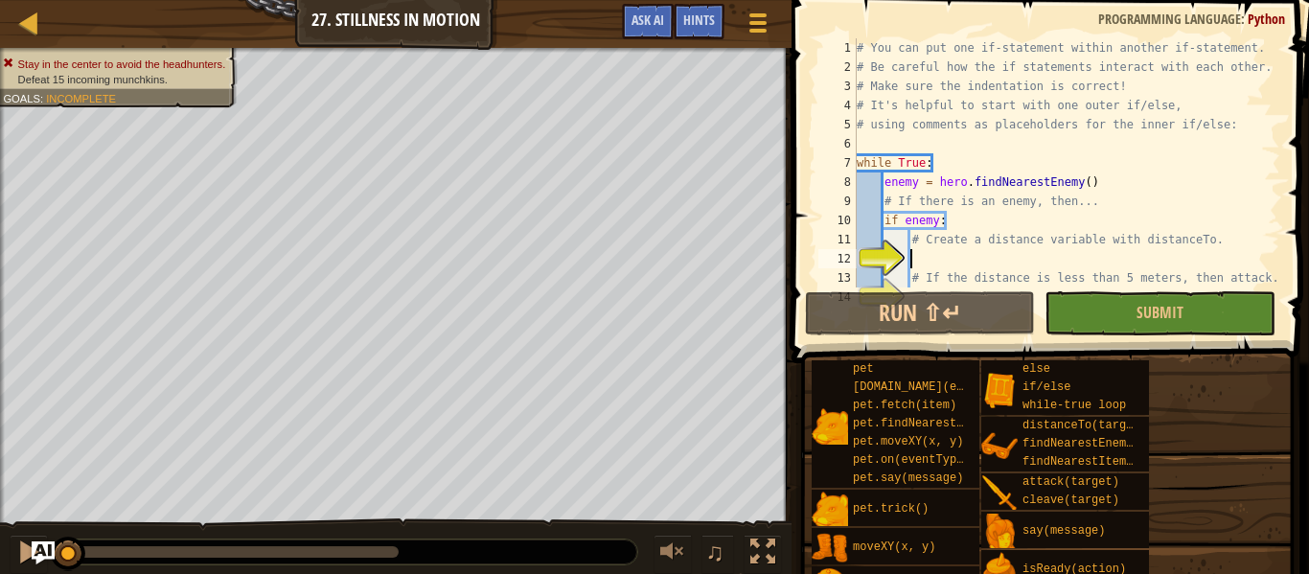
click at [591, 34] on div "Map Computer Science 2 27. Stillness in Motion Game Menu Done Hints Ask AI" at bounding box center [395, 24] width 791 height 48
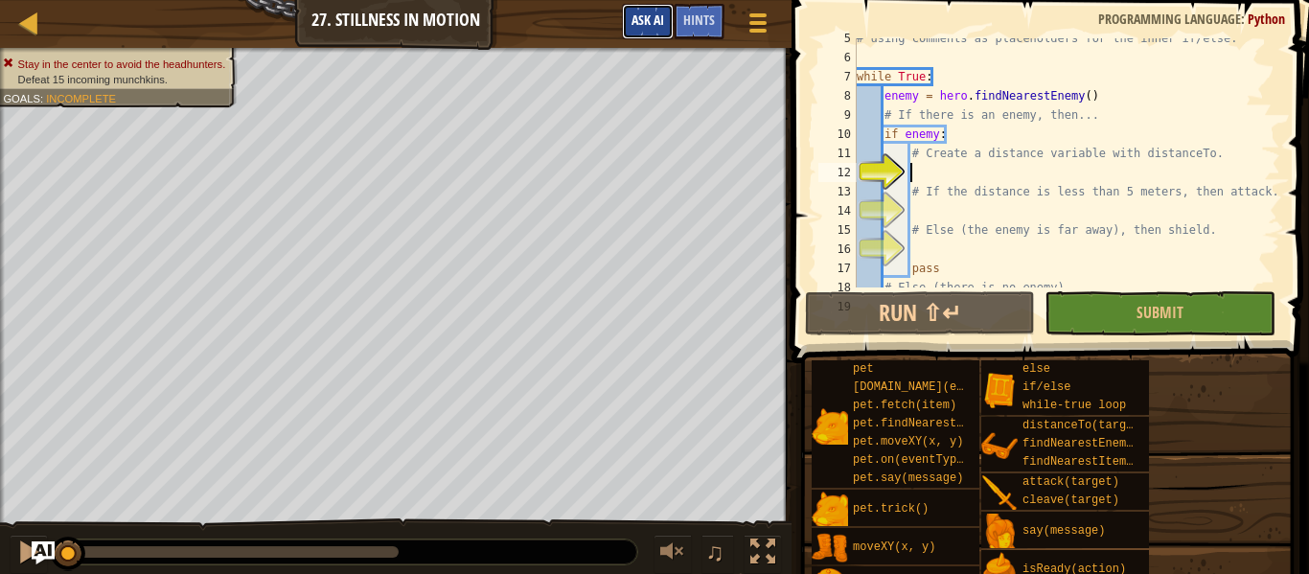
click at [632, 23] on span "Ask AI" at bounding box center [647, 20] width 33 height 18
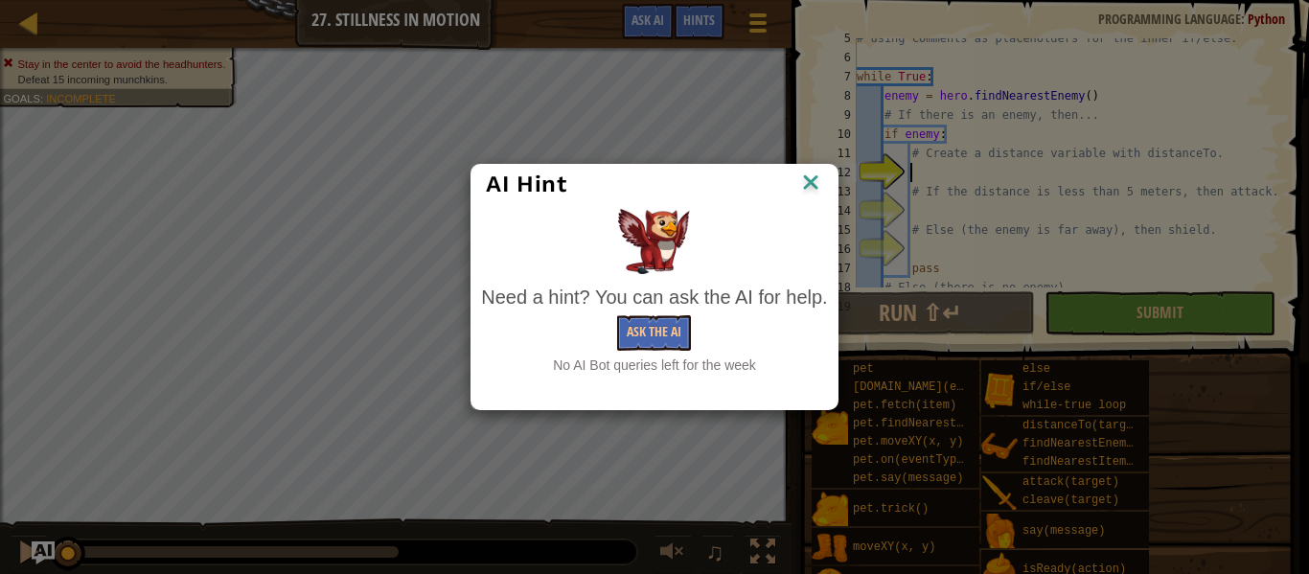
click at [636, 18] on div "AI Hint Need a hint? You can ask the AI for help. Ask the AI No AI Bot queries …" at bounding box center [654, 287] width 1309 height 574
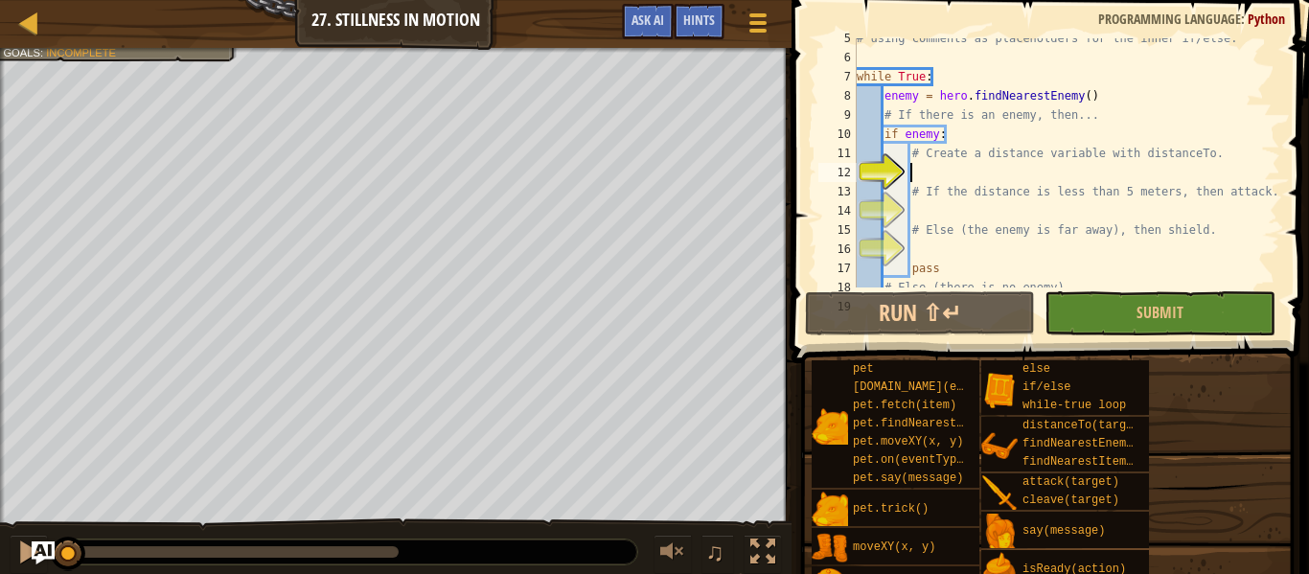
click at [0, 241] on div at bounding box center [2, 314] width 5 height 533
click at [654, 27] on span "Ask AI" at bounding box center [647, 20] width 33 height 18
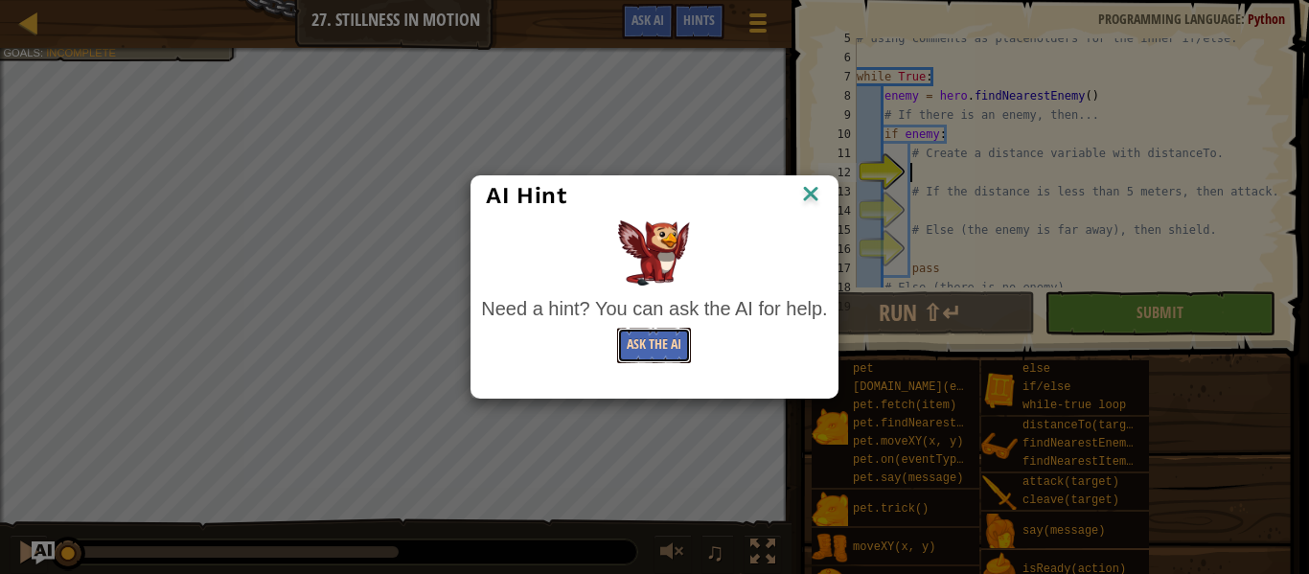
click at [648, 344] on button "Ask the AI" at bounding box center [654, 345] width 74 height 35
